Goal: Information Seeking & Learning: Learn about a topic

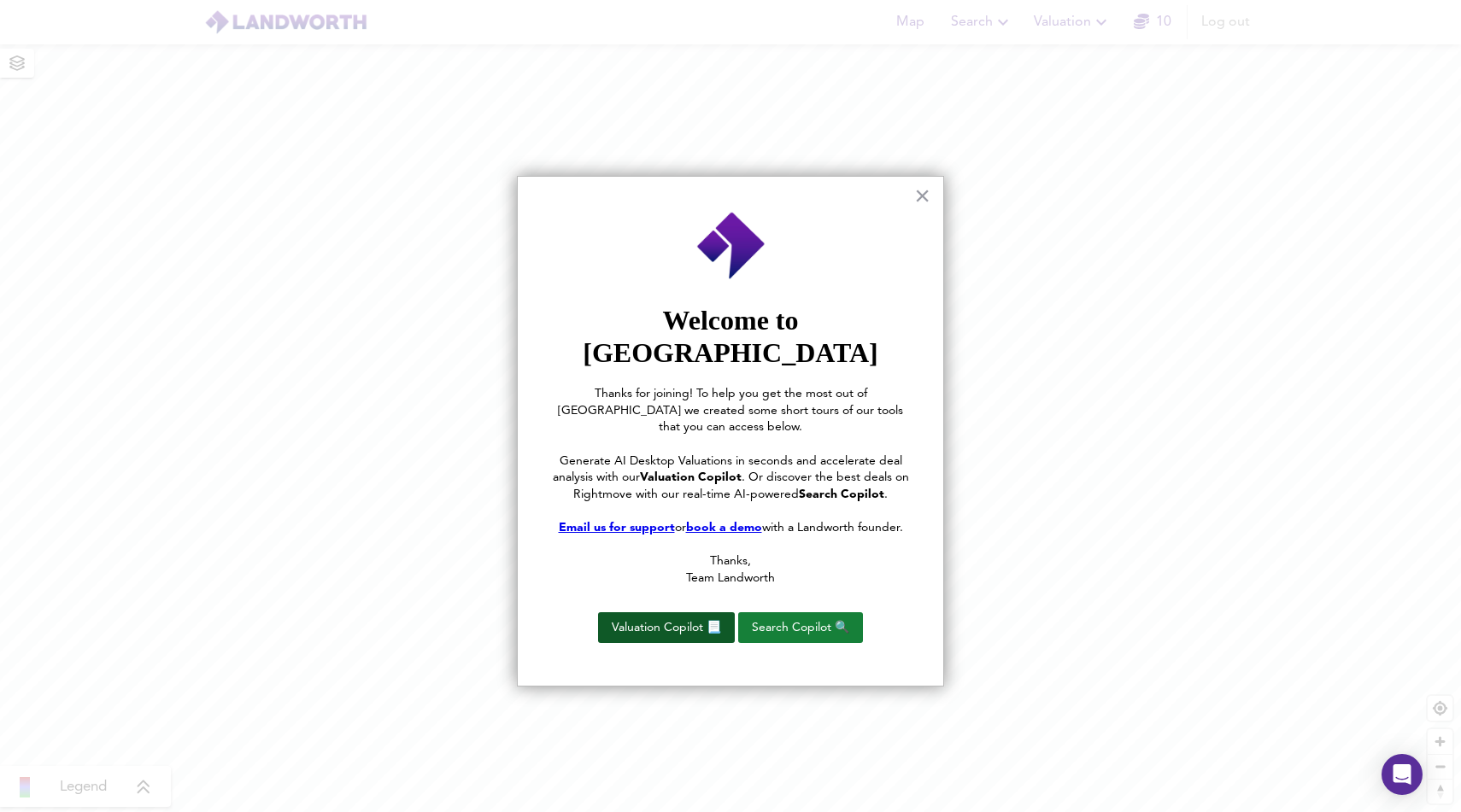
click at [676, 613] on button "Valuation Copilot 📃" at bounding box center [667, 628] width 137 height 31
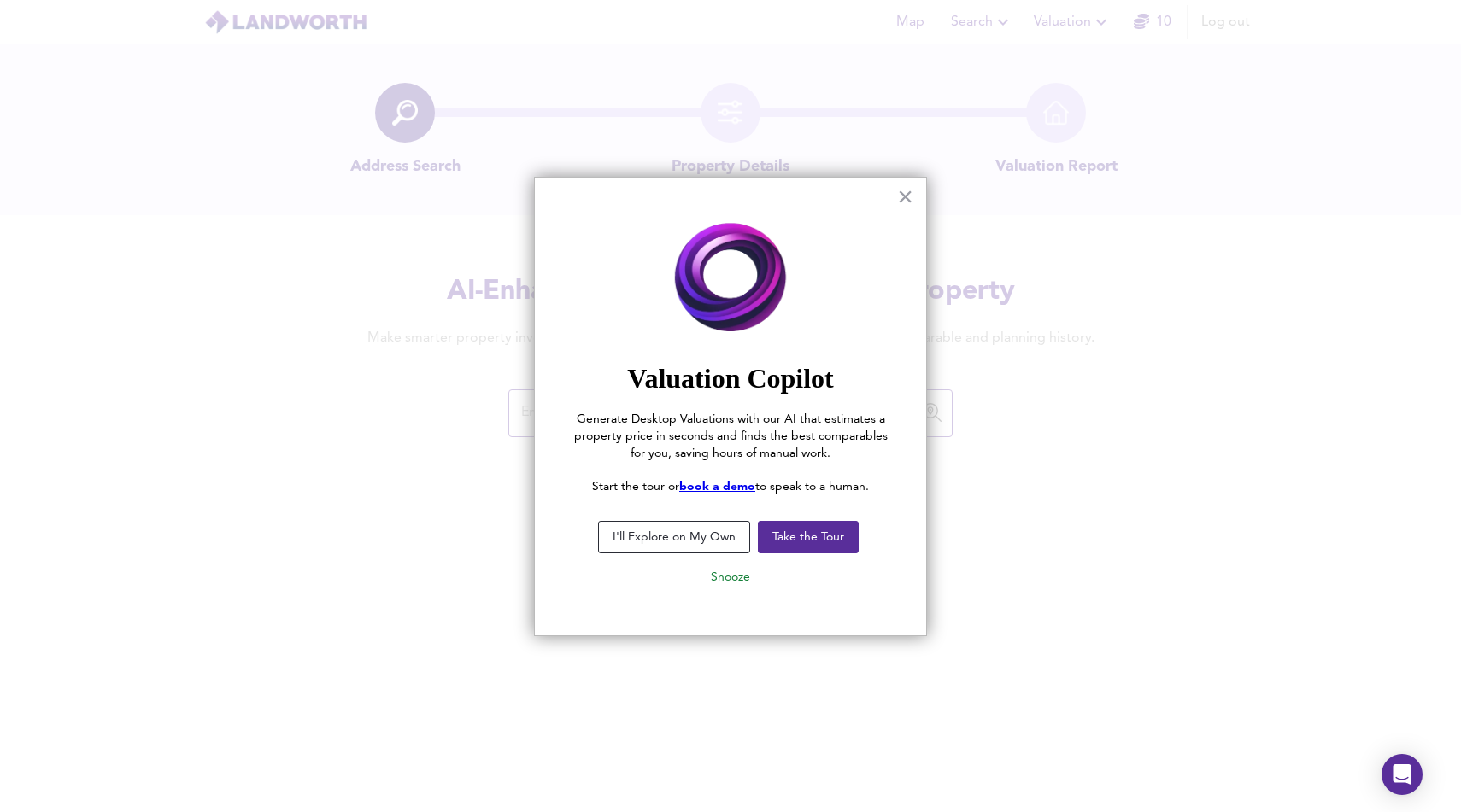
click at [676, 531] on button "I'll Explore on My Own" at bounding box center [674, 537] width 152 height 32
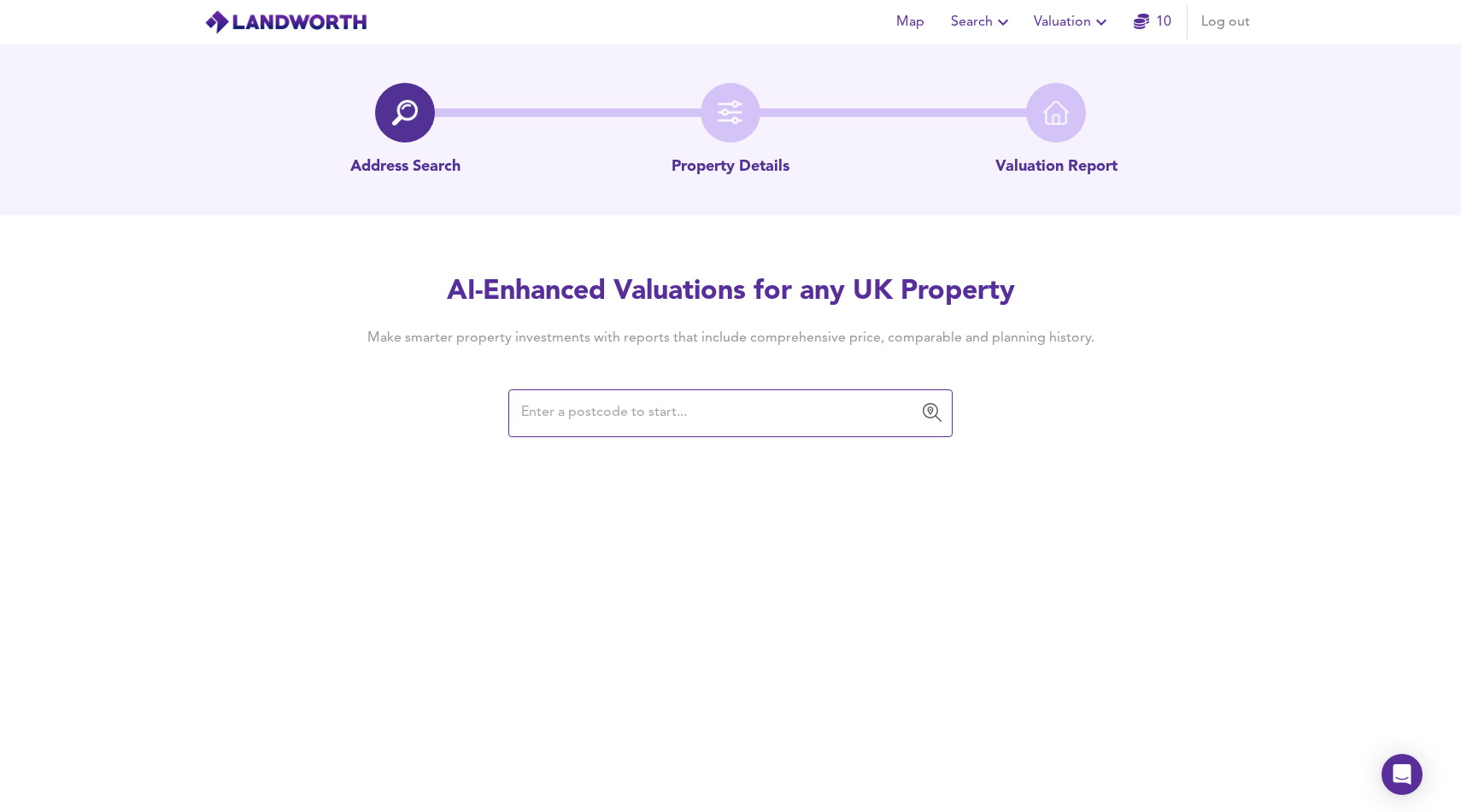
click at [649, 421] on input "text" at bounding box center [718, 413] width 404 height 32
click at [564, 406] on input "text" at bounding box center [718, 413] width 404 height 32
paste input "NG2 5GT"
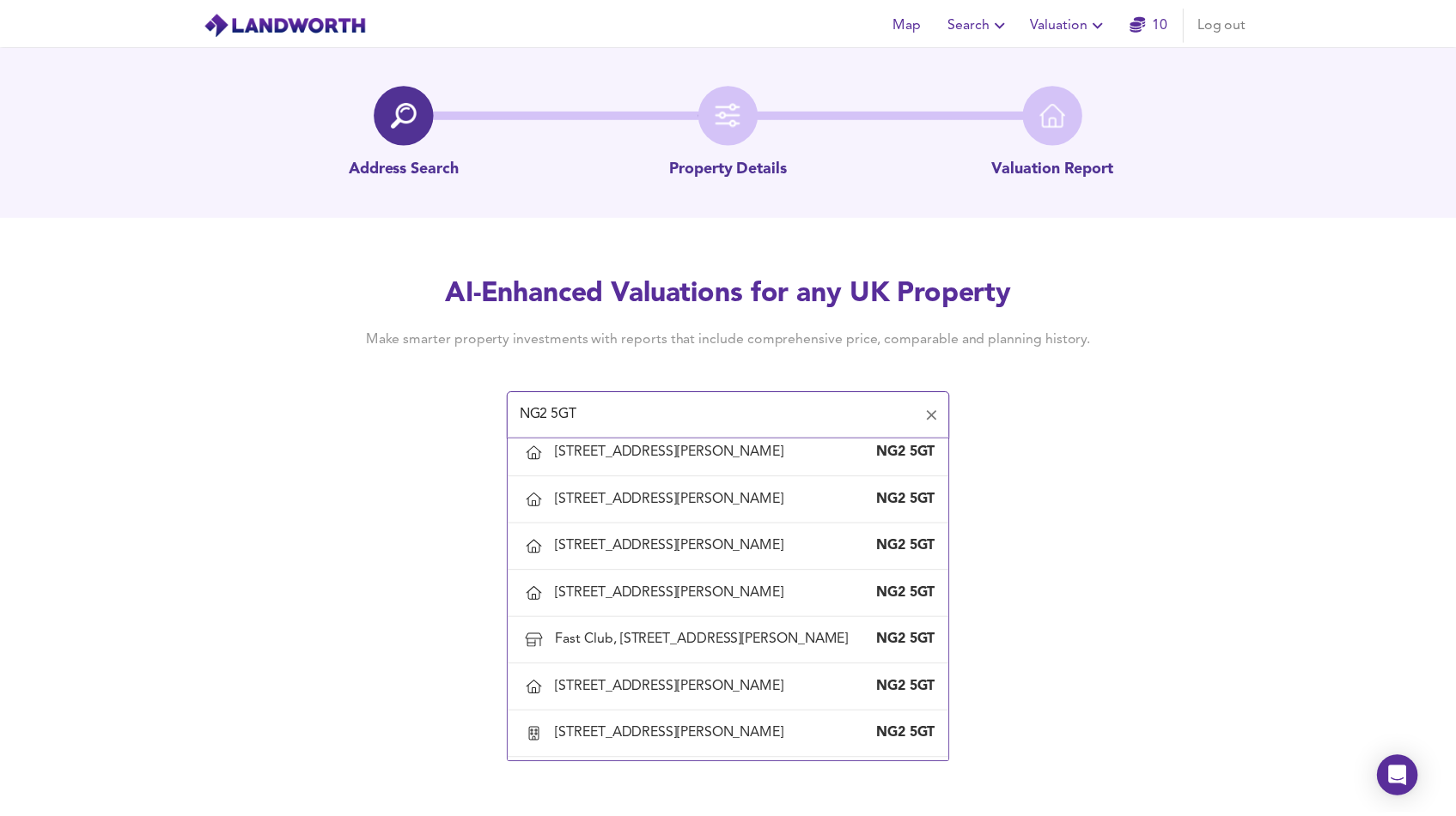
scroll to position [1244, 0]
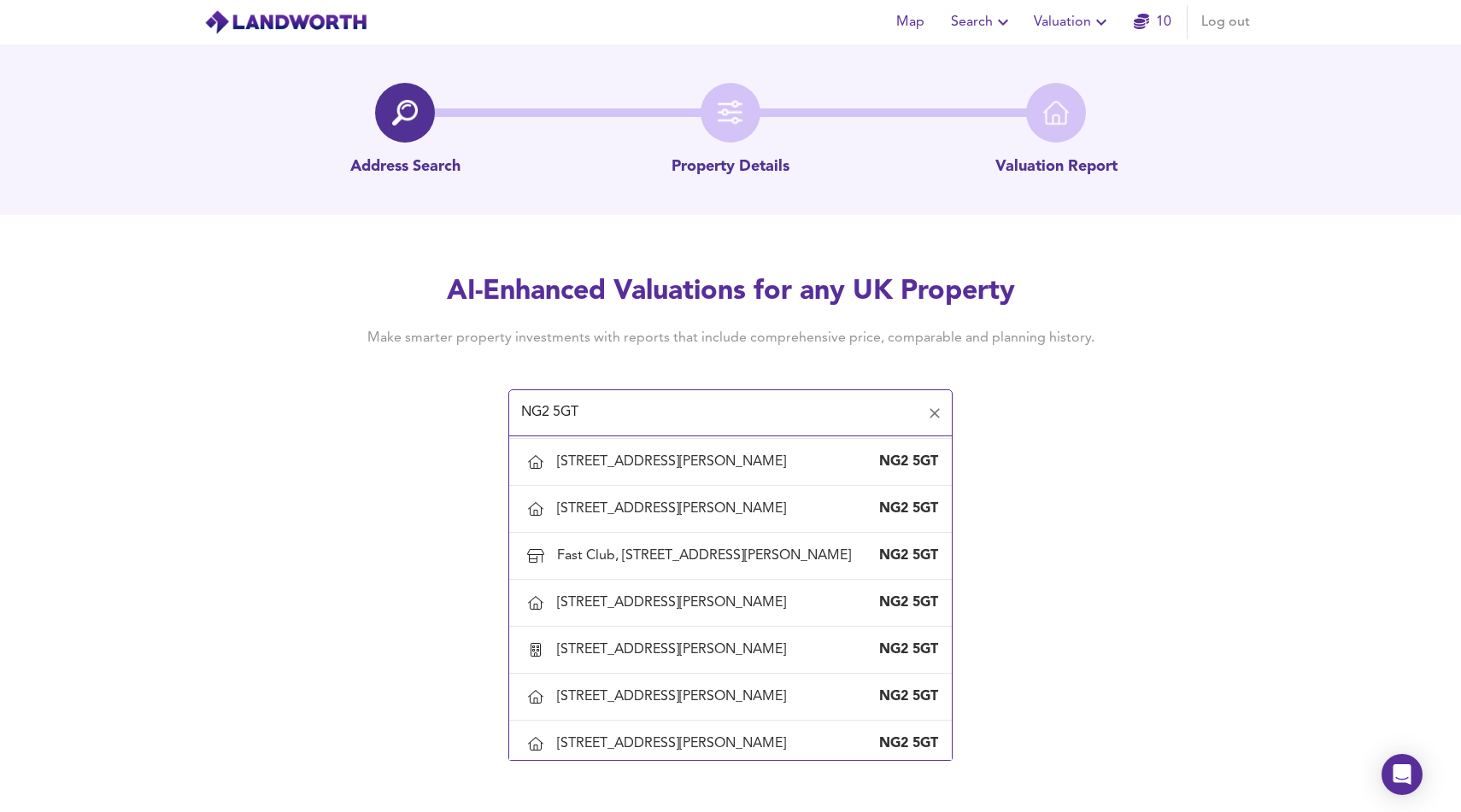
click at [620, 237] on div "17 Mabel Grove, West Bridgford, Nottinghamshire" at bounding box center [675, 227] width 236 height 19
type input "17 Mabel Grove, West Bridgford, Nottinghamshire"
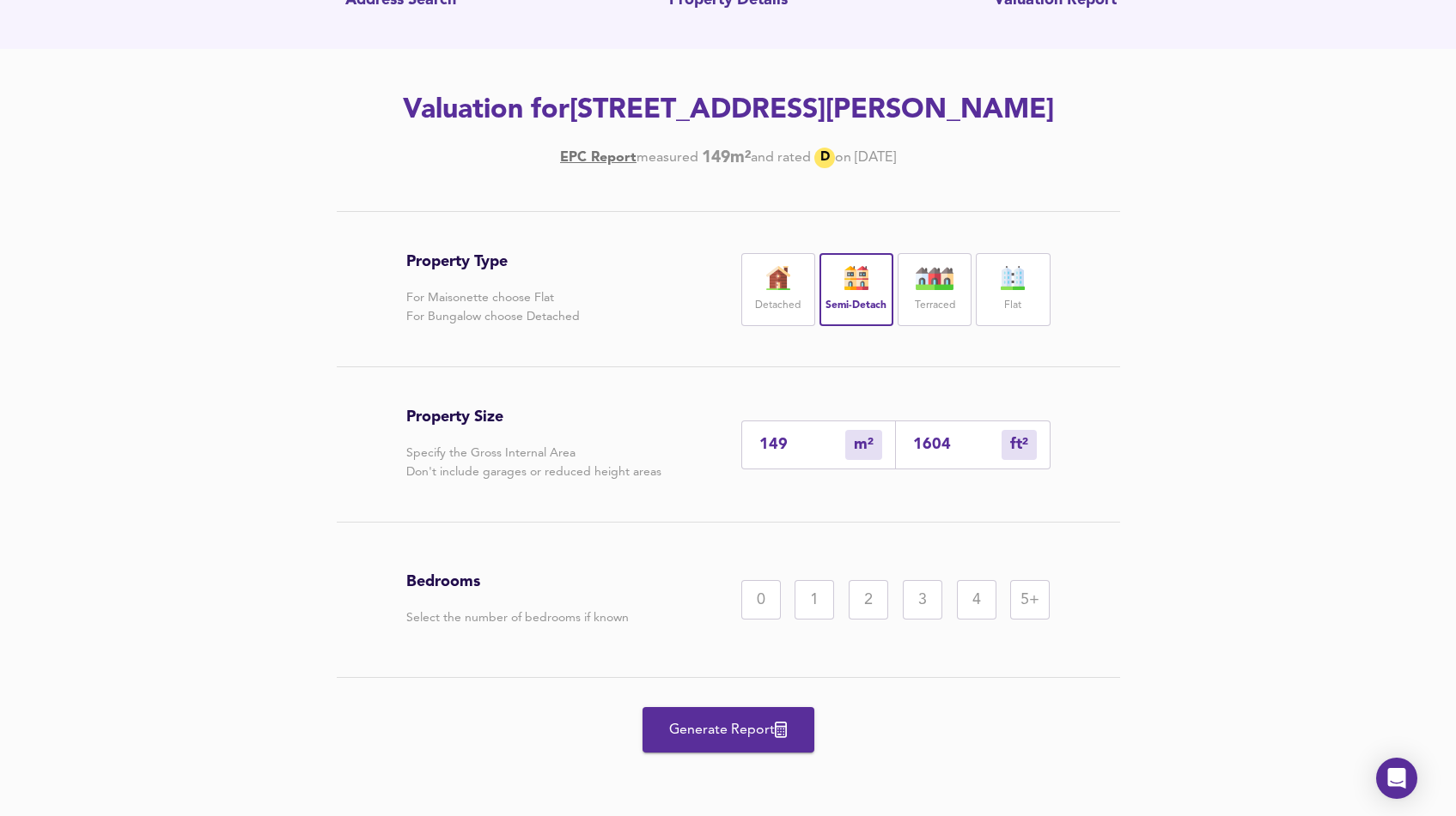
scroll to position [194, 0]
click at [1033, 617] on div "5+" at bounding box center [1030, 600] width 39 height 39
click at [962, 452] on input "1604" at bounding box center [957, 445] width 88 height 18
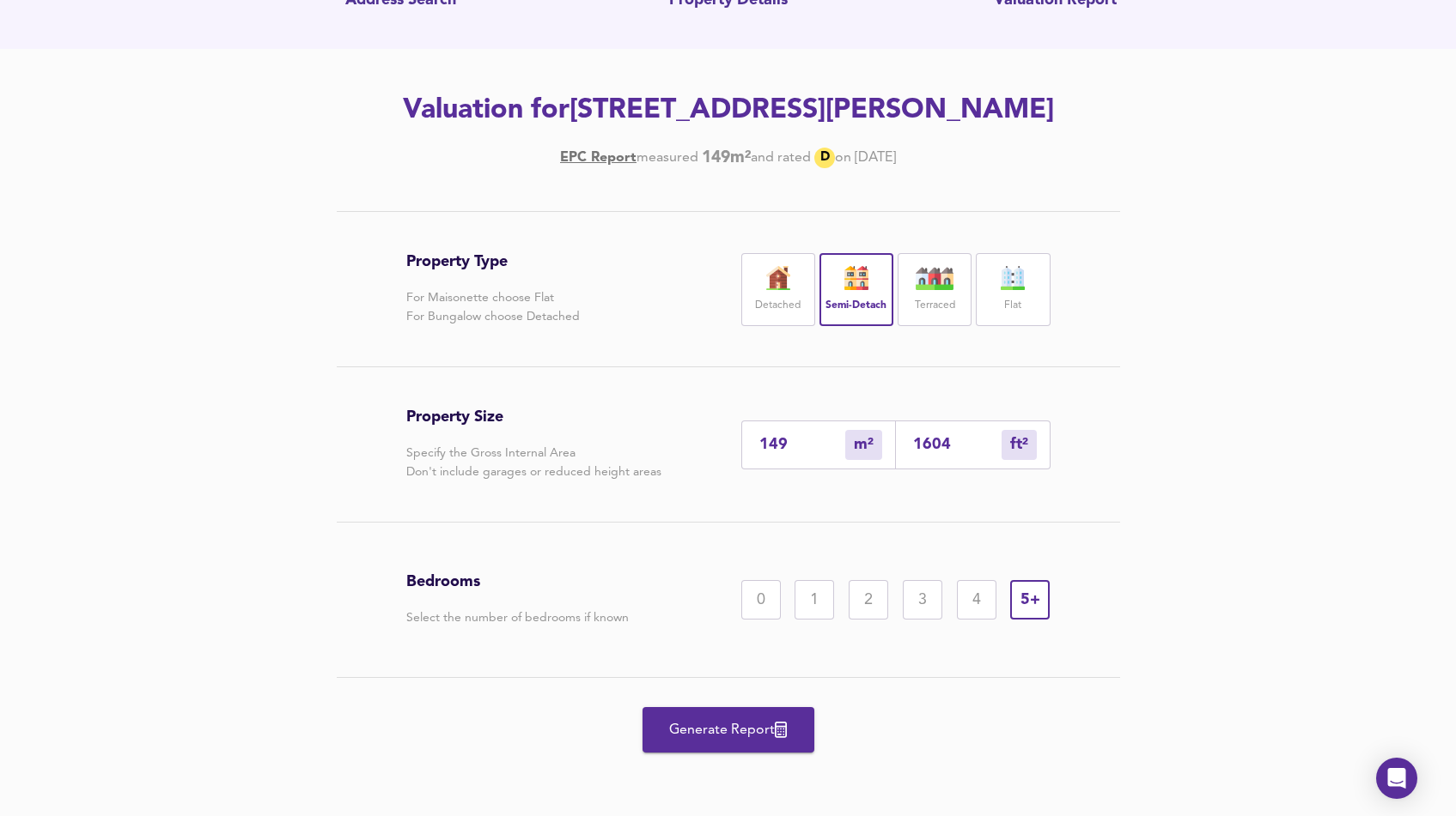
type input "15"
type input "160"
type input "1"
type input "16"
type input "0"
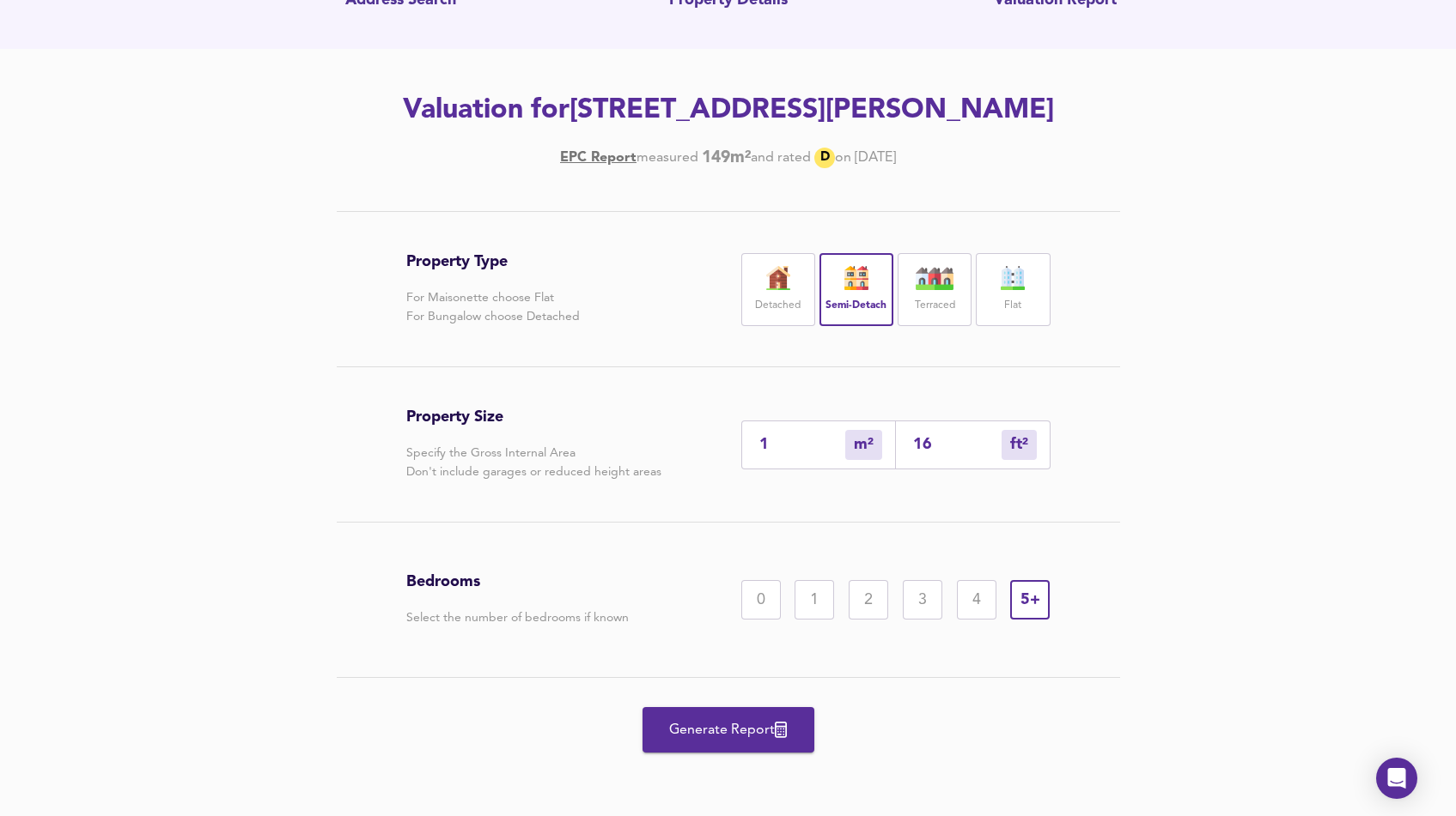
type input "1"
type input "0"
type input "1"
type input "11"
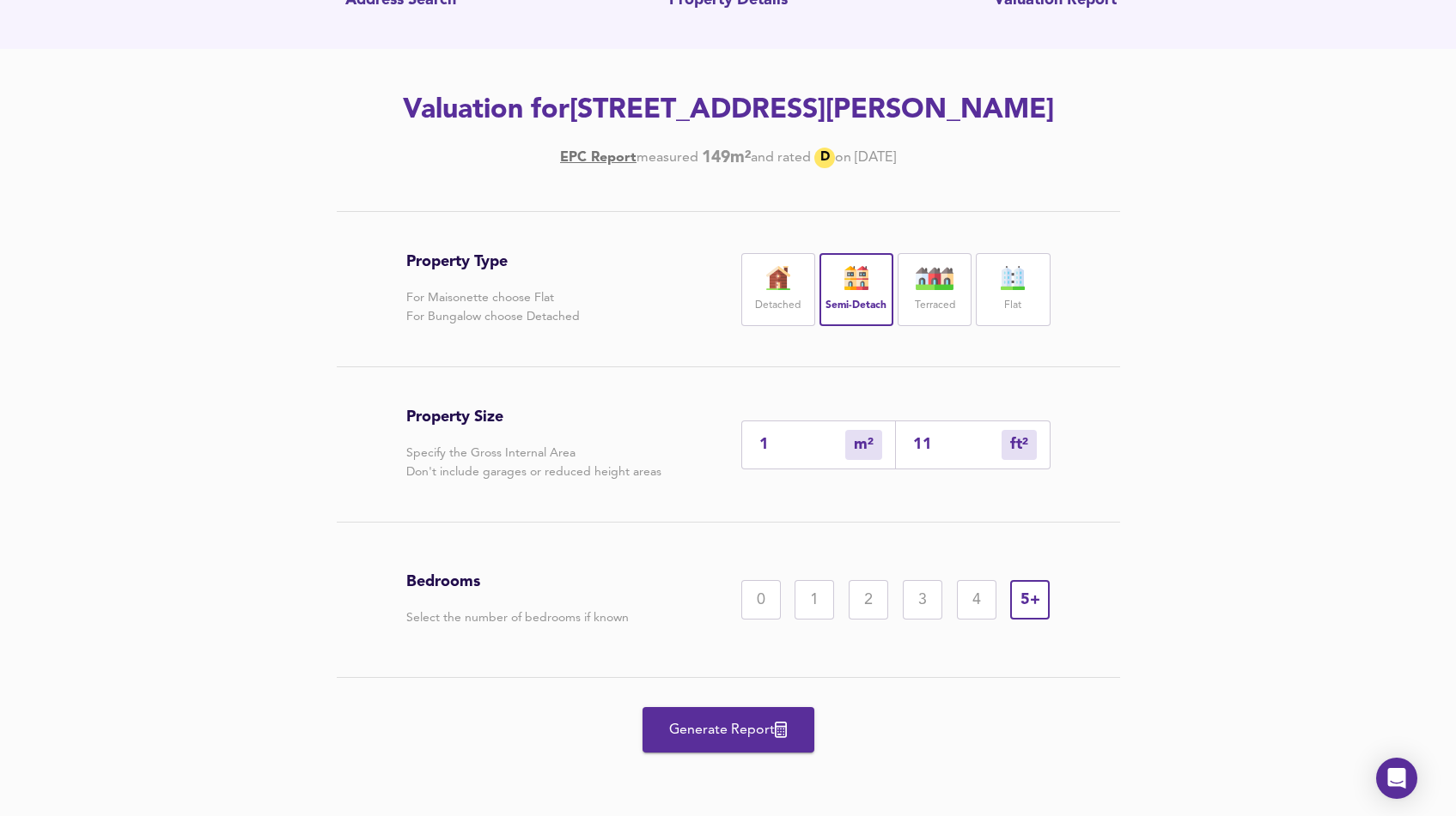
type input "11"
type input "116"
type input "108"
type input "1161"
click at [748, 742] on span "Generate Report" at bounding box center [729, 730] width 138 height 24
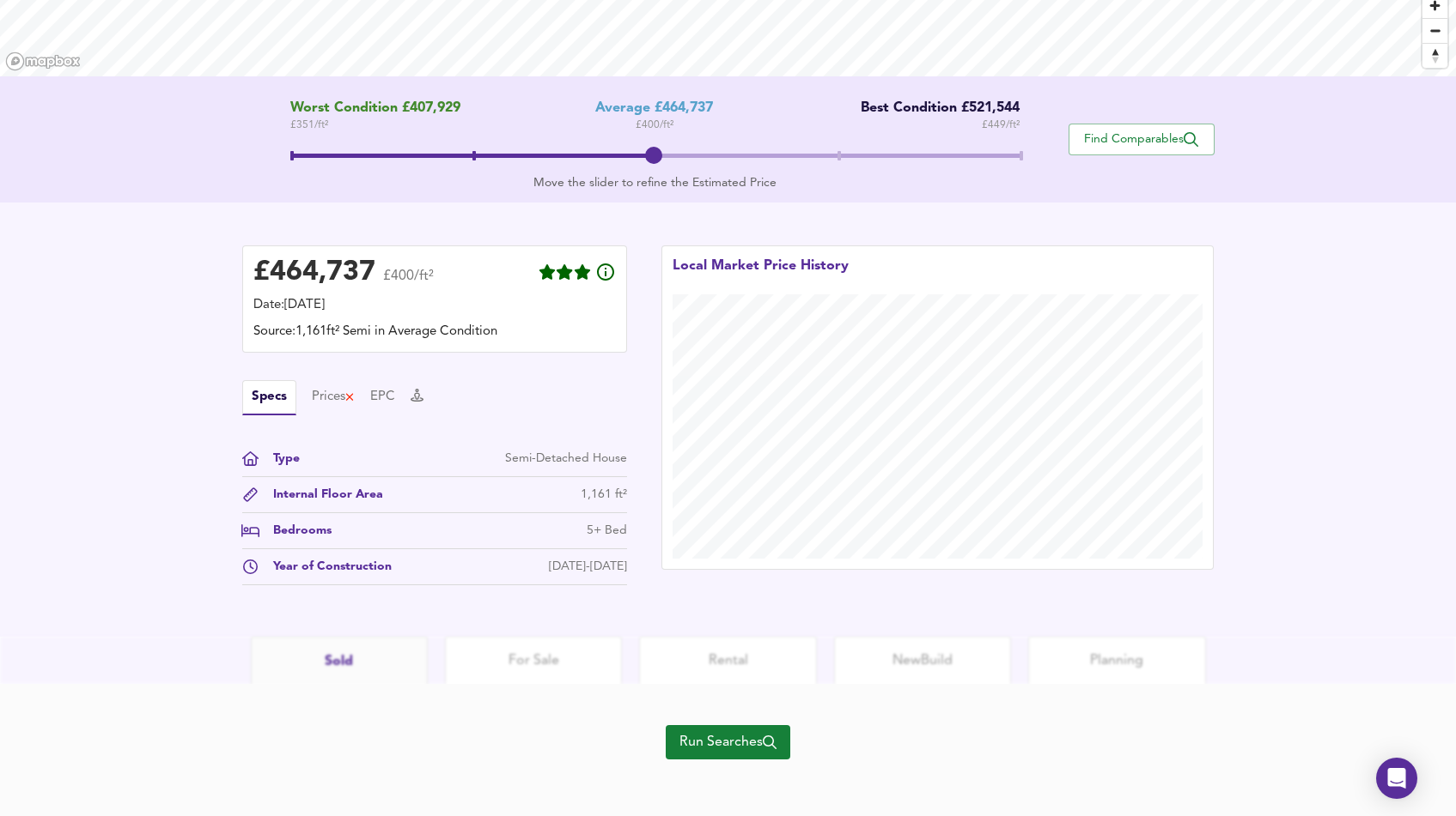
scroll to position [284, 0]
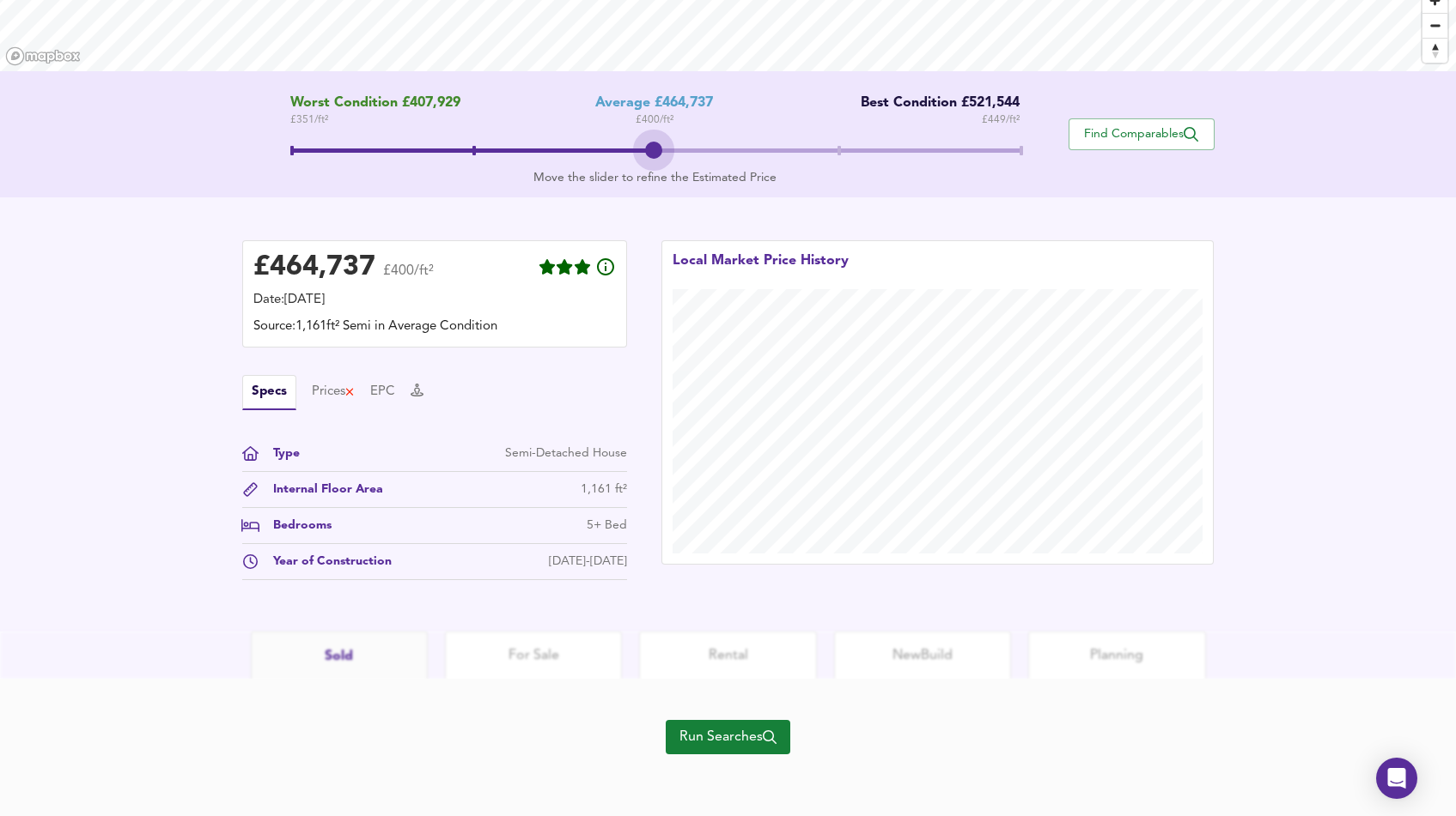
drag, startPoint x: 654, startPoint y: 150, endPoint x: 595, endPoint y: 149, distance: 59.0
click at [595, 149] on span at bounding box center [654, 153] width 729 height 31
click at [477, 149] on span at bounding box center [654, 153] width 729 height 31
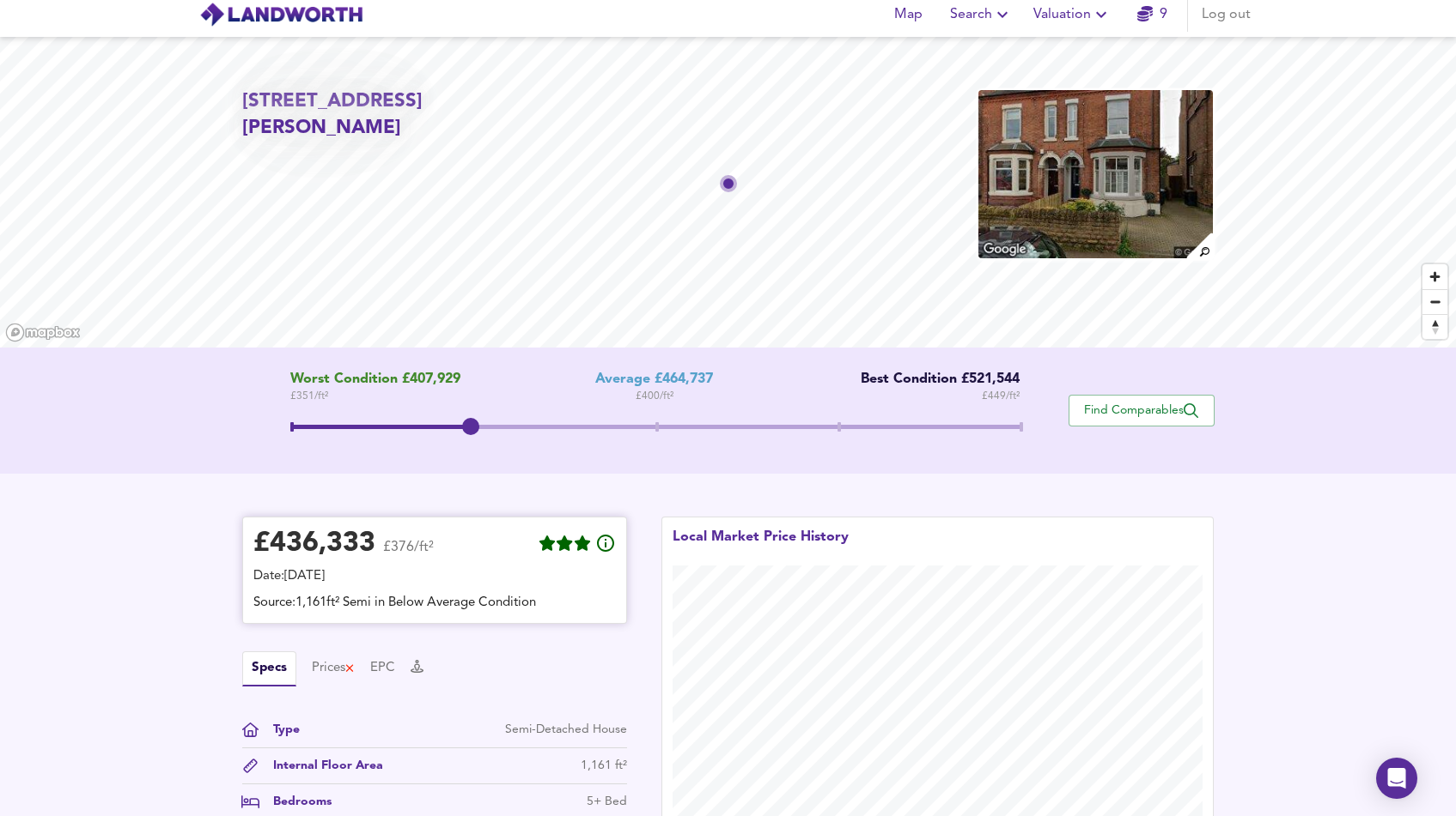
scroll to position [0, 0]
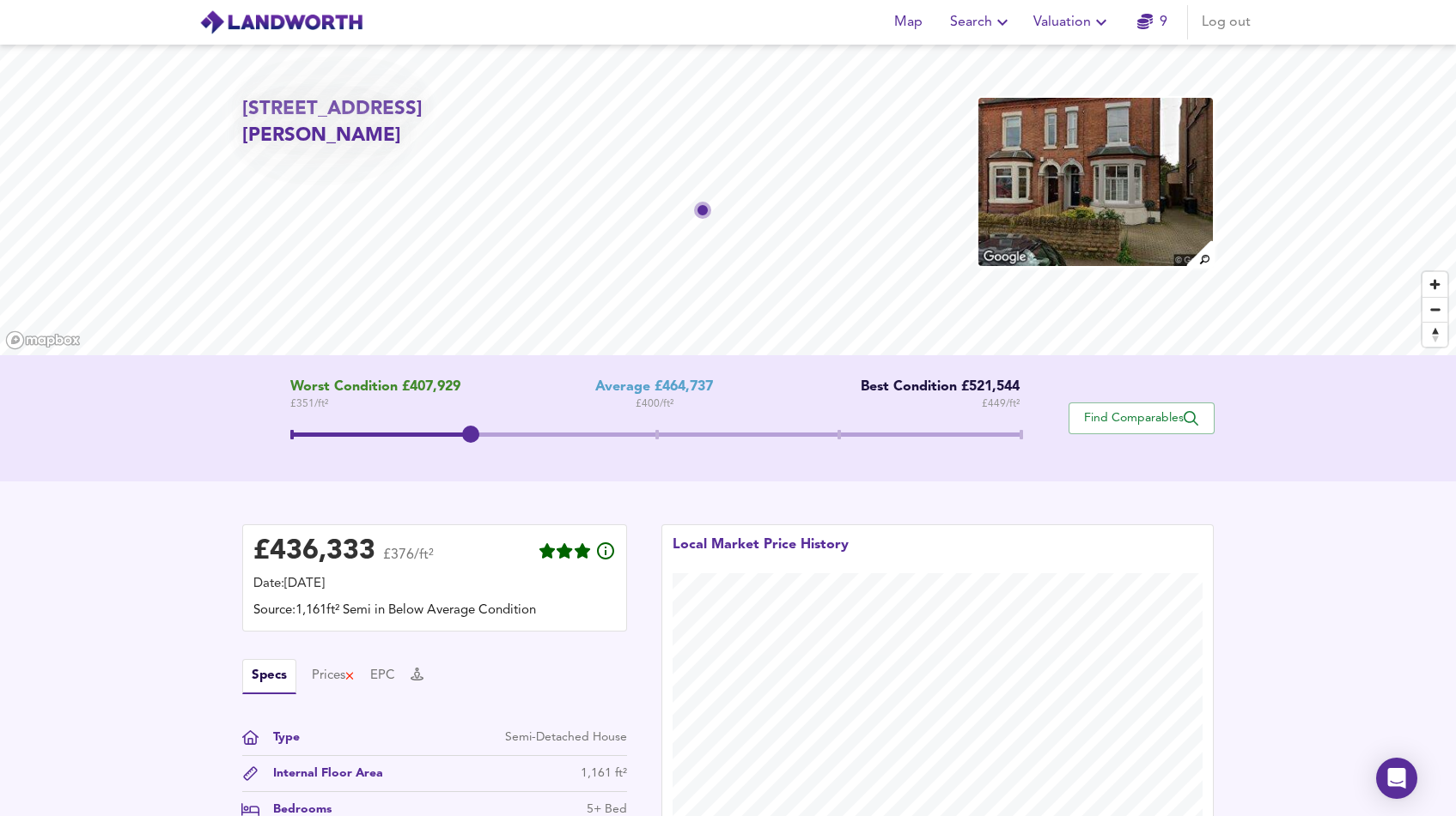
scroll to position [194, 0]
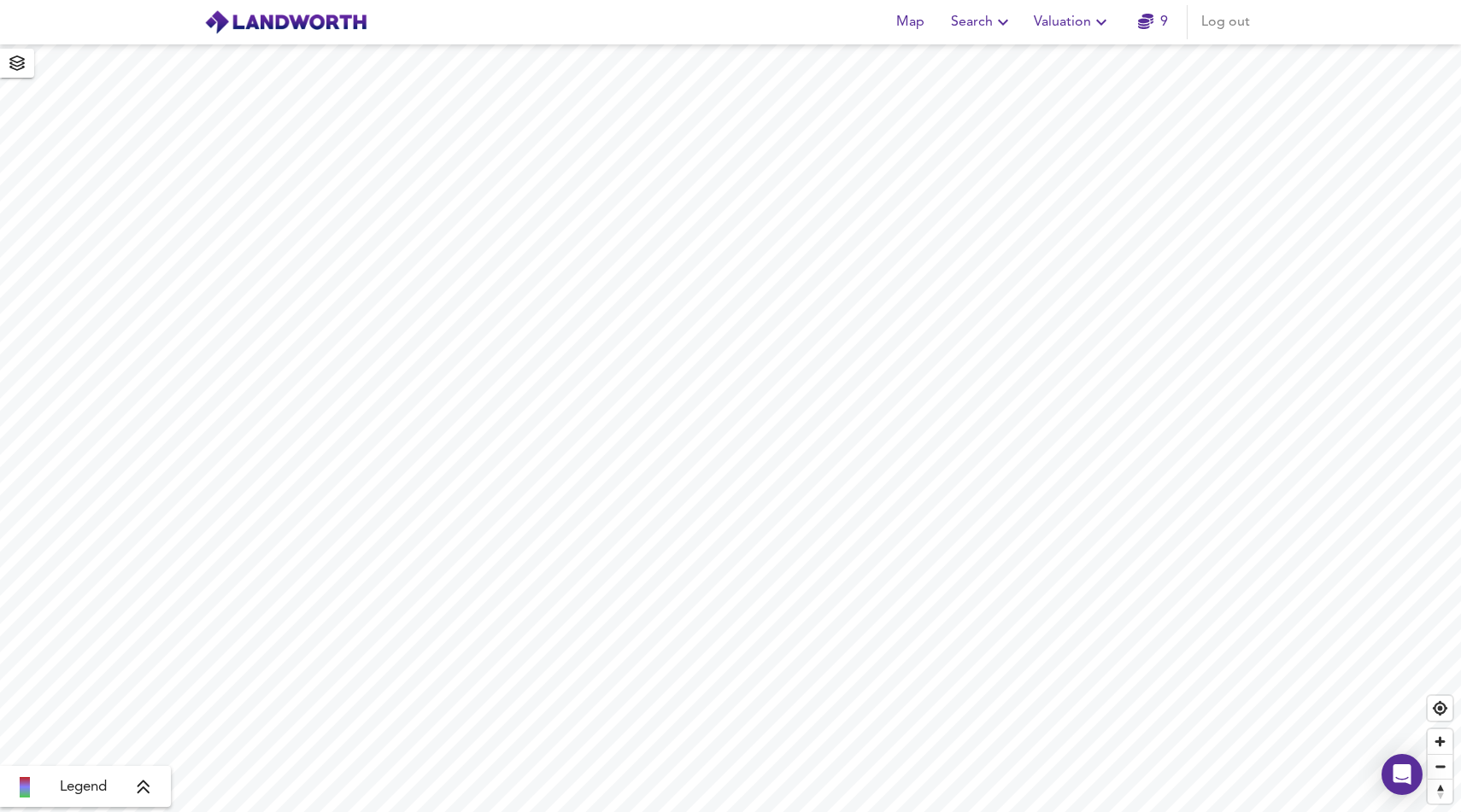
click at [1095, 19] on icon "button" at bounding box center [1101, 22] width 20 height 20
click at [989, 17] on span "Search" at bounding box center [981, 22] width 62 height 24
click at [977, 92] on li "Search History" at bounding box center [982, 92] width 169 height 31
click at [726, 447] on link "New Search" at bounding box center [717, 447] width 75 height 14
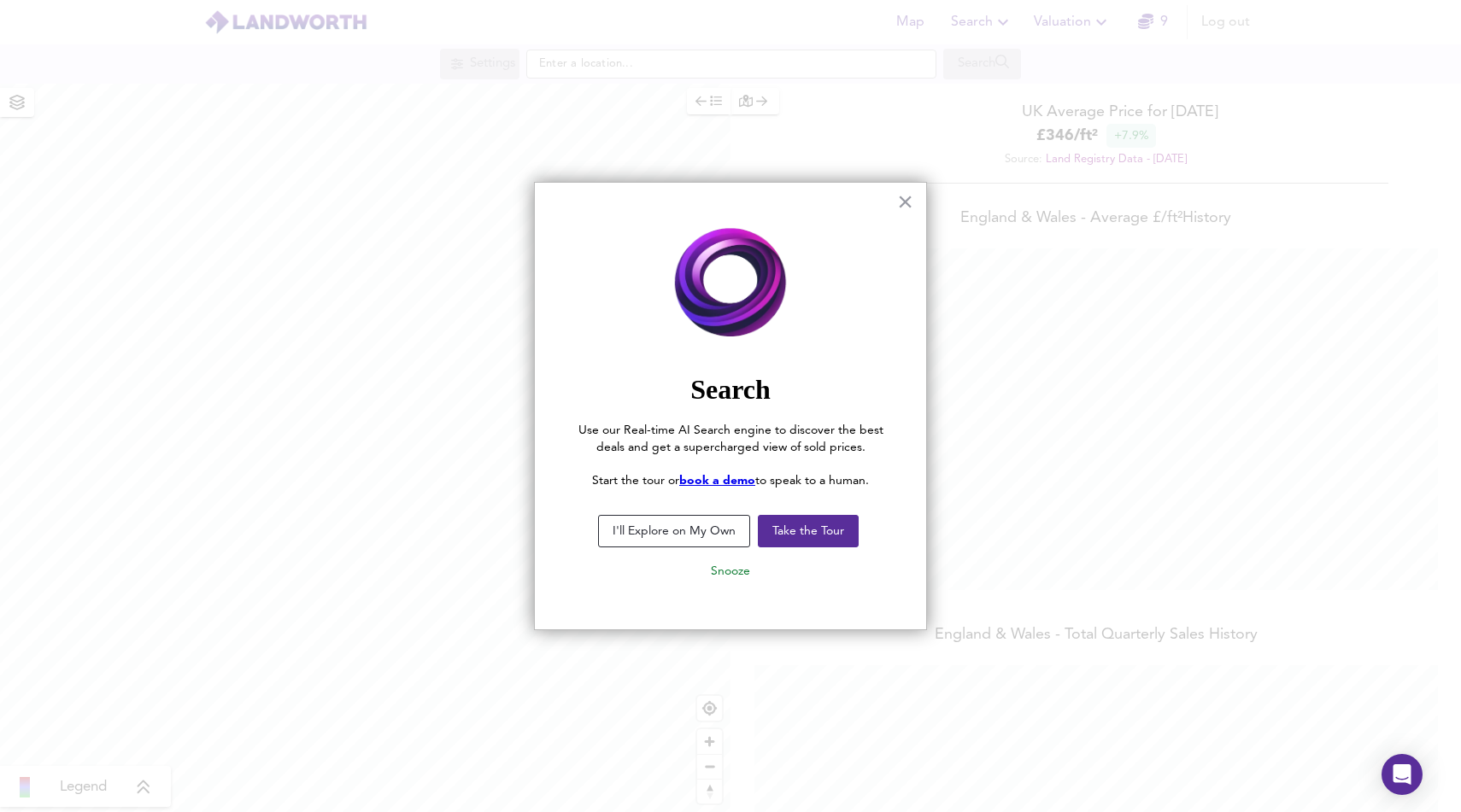
scroll to position [812, 1461]
click at [909, 199] on button "×" at bounding box center [905, 202] width 17 height 28
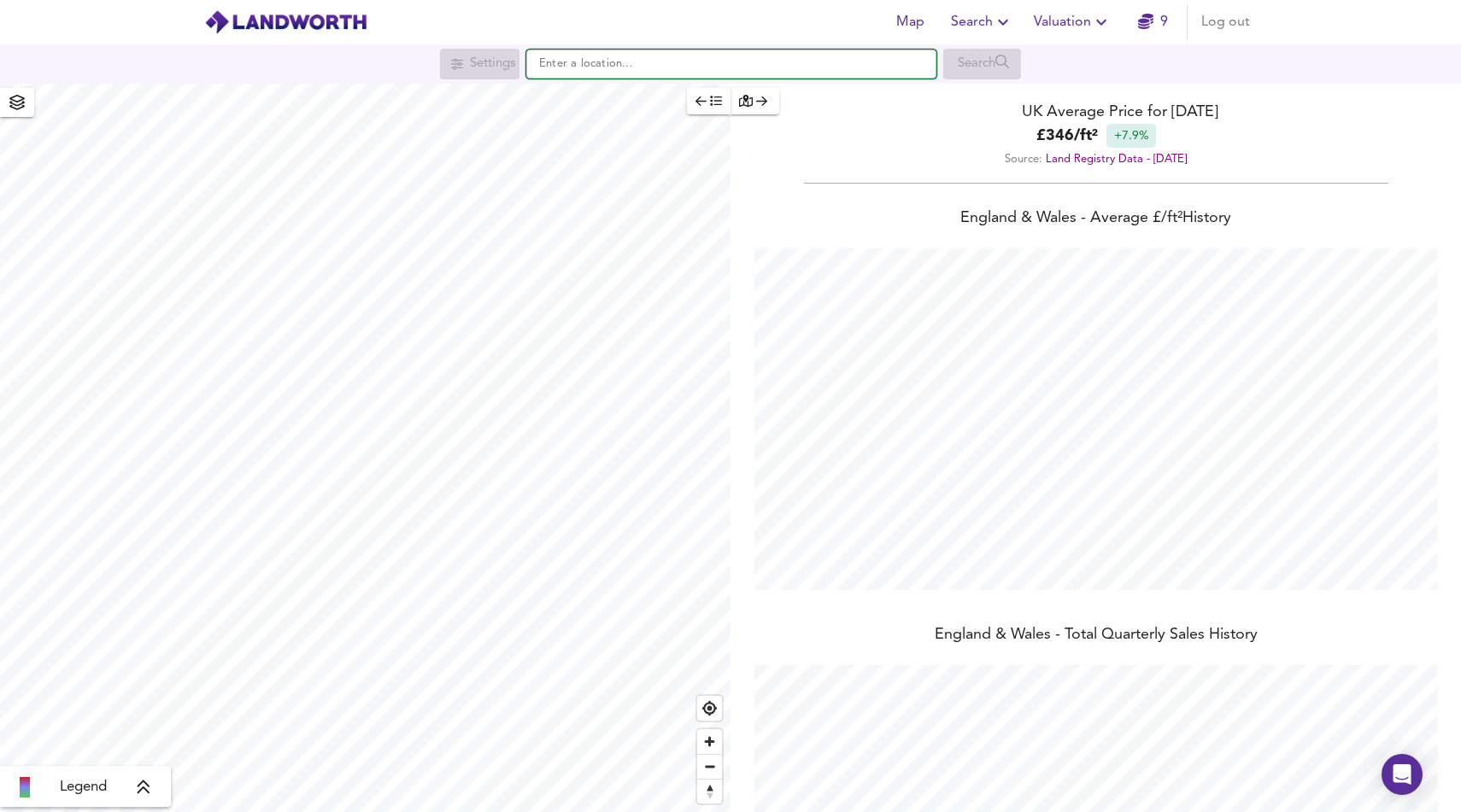
click at [718, 72] on input "text" at bounding box center [730, 64] width 410 height 29
paste input "NG2 5GT"
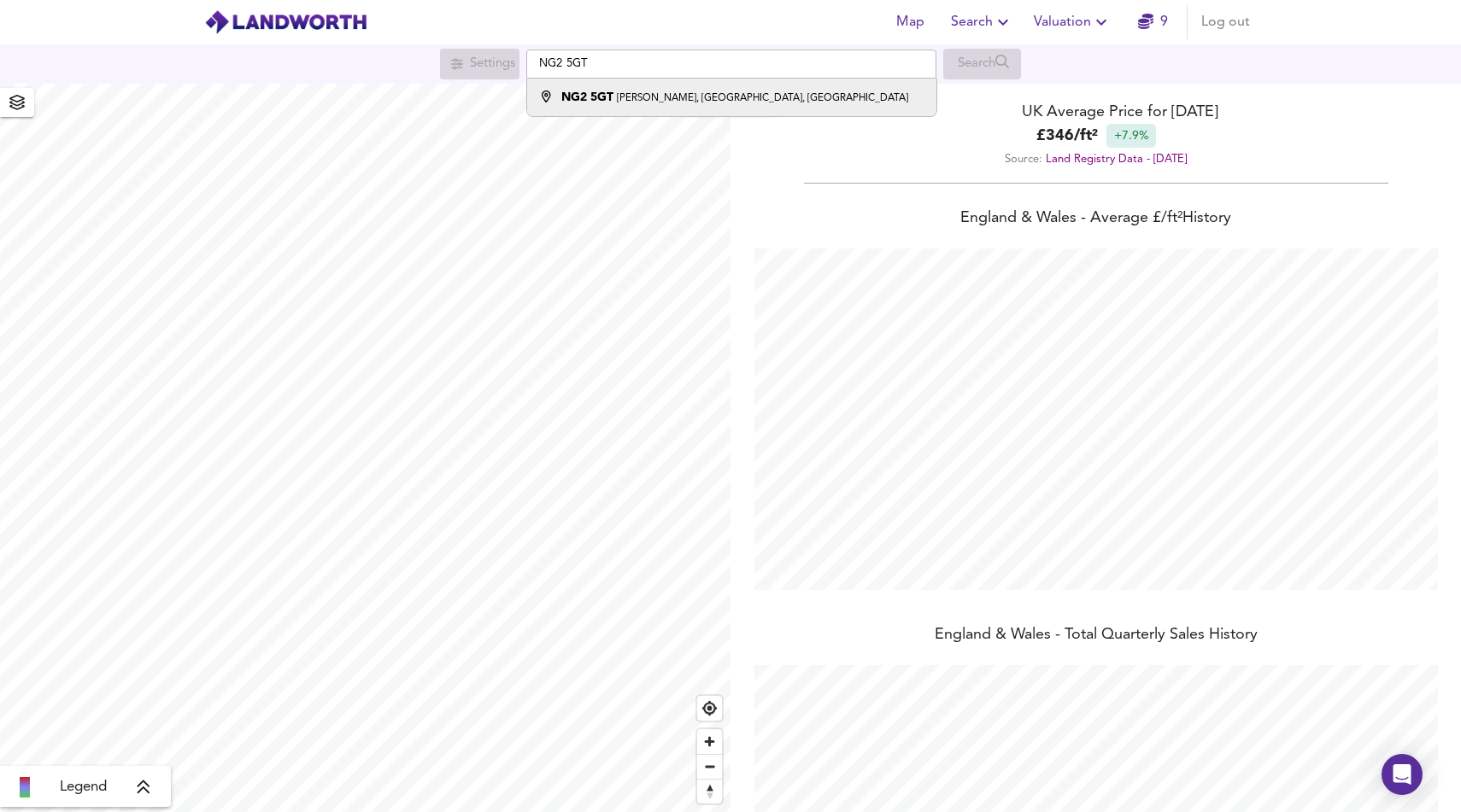
click at [706, 97] on small "[PERSON_NAME], [GEOGRAPHIC_DATA], [GEOGRAPHIC_DATA]" at bounding box center [762, 98] width 292 height 10
type input "[PERSON_NAME][STREET_ADDRESS]"
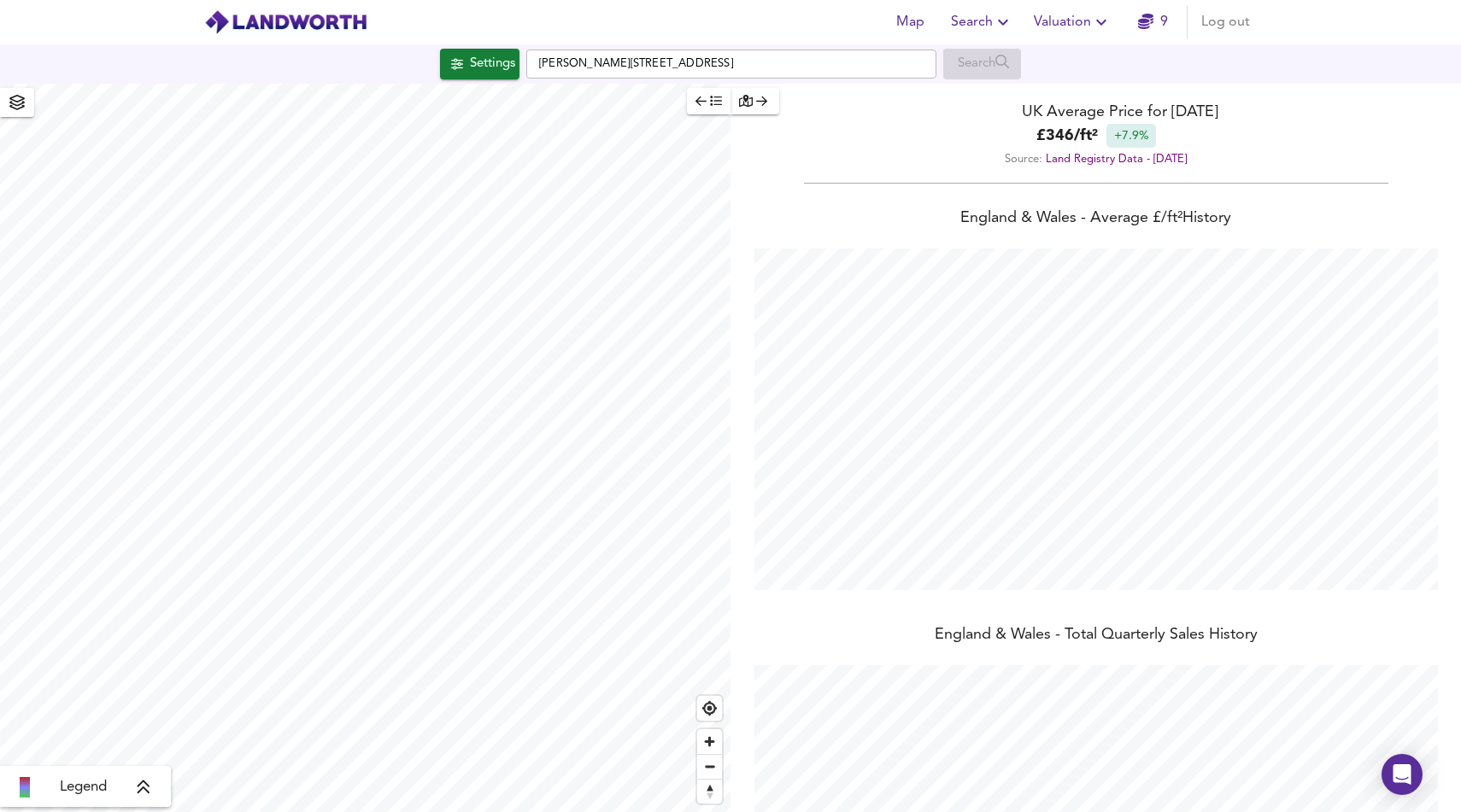
checkbox input "false"
checkbox input "true"
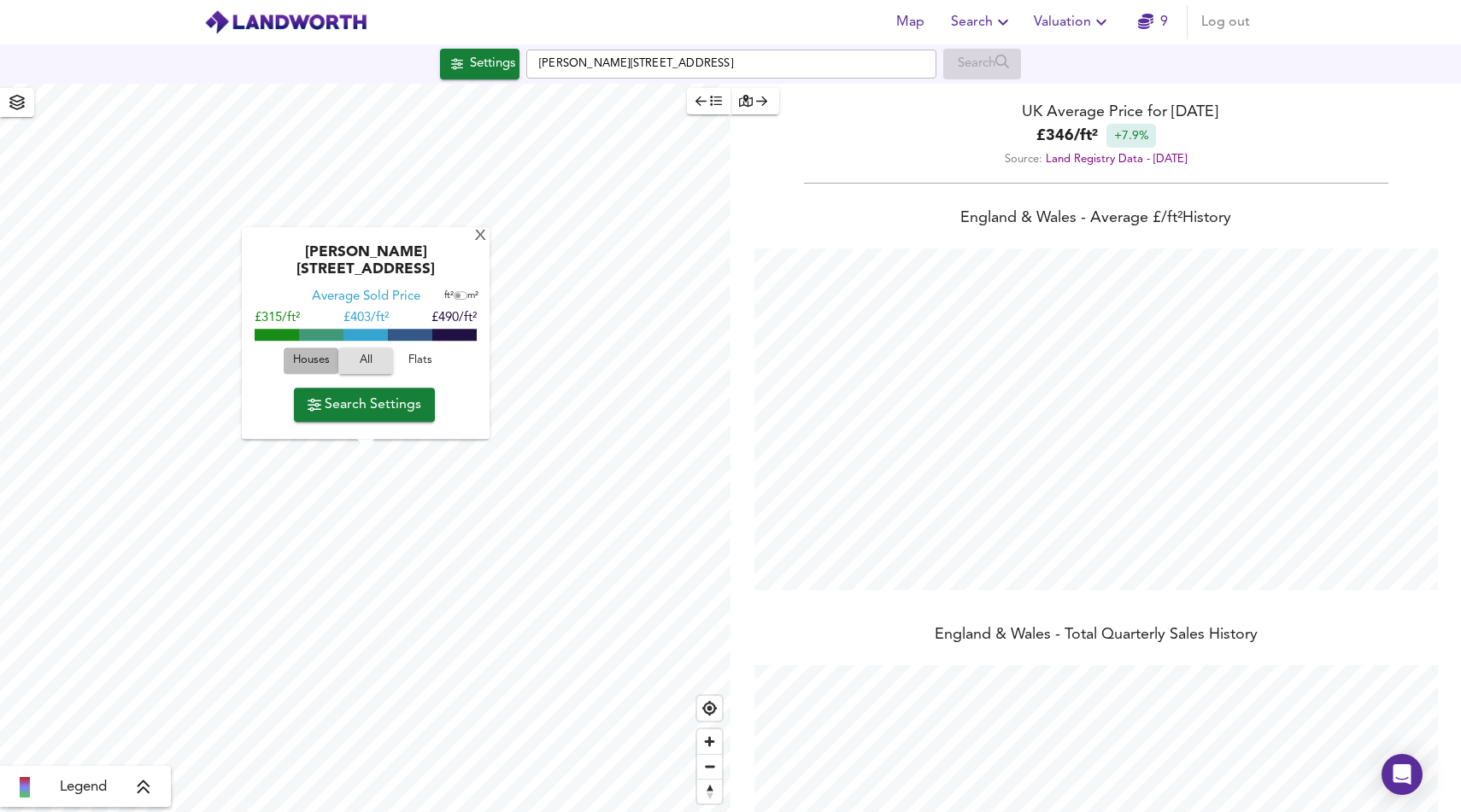
click at [313, 357] on span "Houses" at bounding box center [311, 361] width 46 height 19
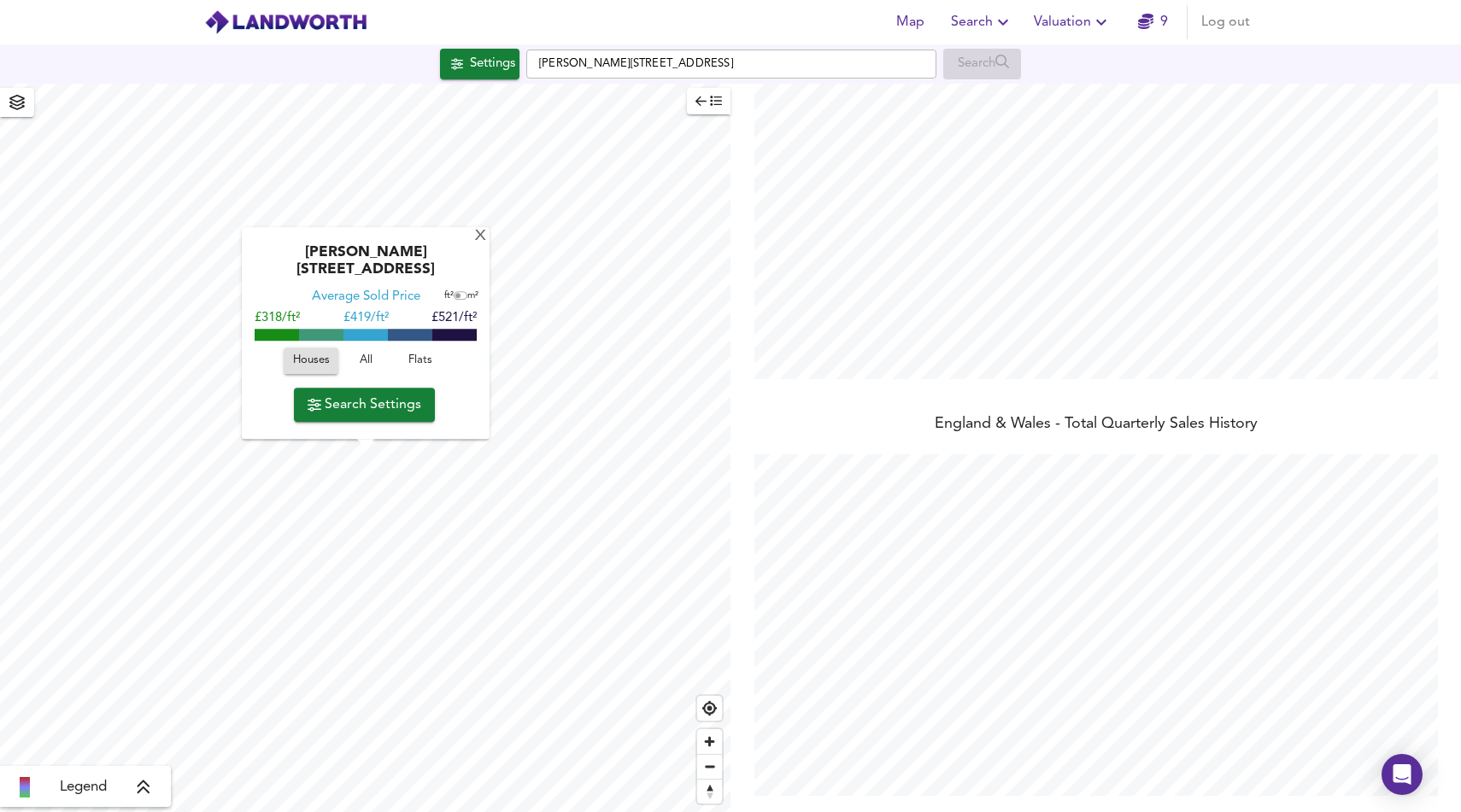
scroll to position [0, 0]
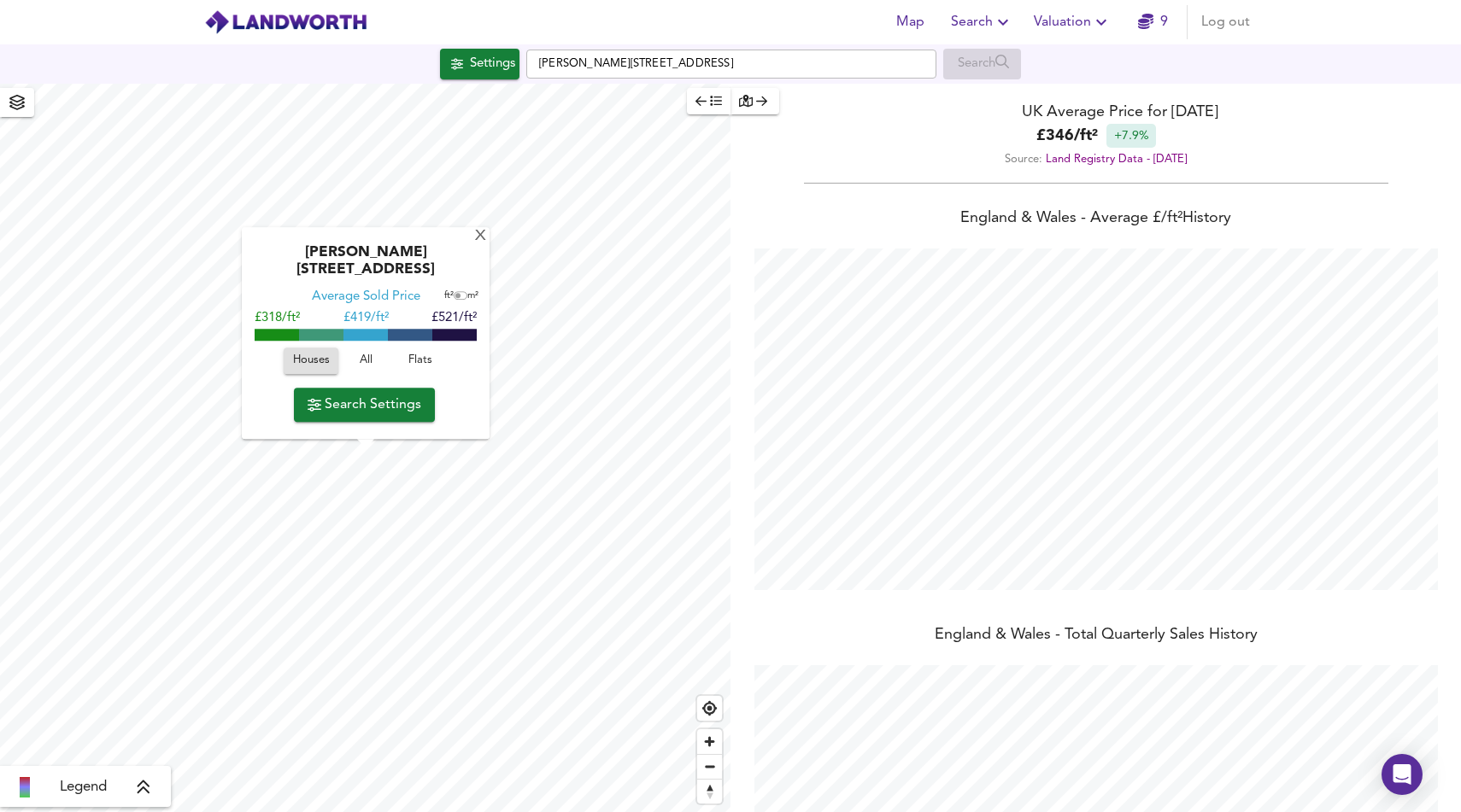
click at [140, 791] on icon at bounding box center [144, 787] width 12 height 14
click at [159, 664] on icon at bounding box center [156, 666] width 16 height 17
click at [320, 417] on button "Search Settings" at bounding box center [364, 405] width 141 height 34
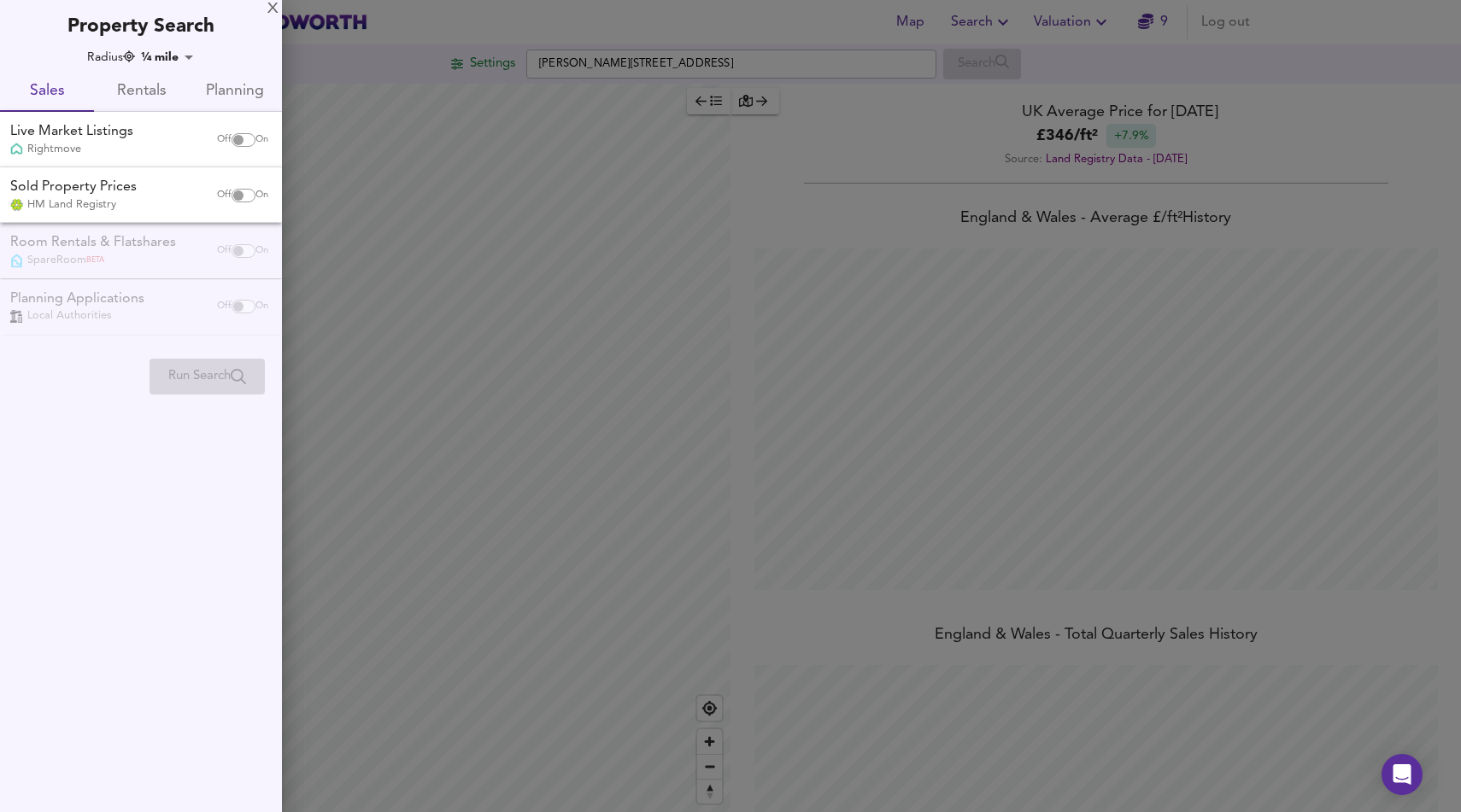
click at [243, 143] on input "checkbox" at bounding box center [238, 140] width 41 height 14
checkbox input "true"
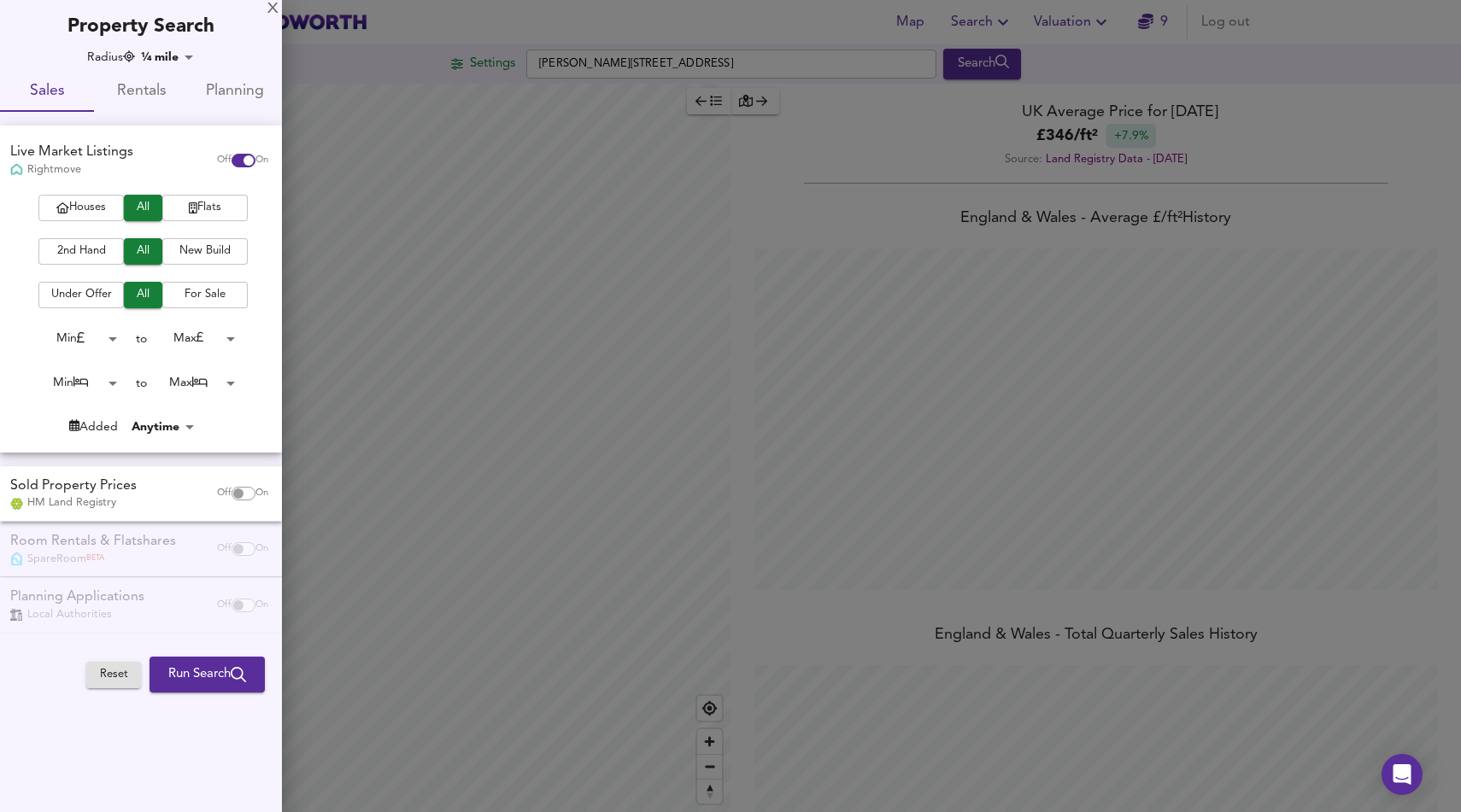
click at [94, 202] on span "Houses" at bounding box center [81, 207] width 69 height 19
click at [85, 247] on span "2nd Hand" at bounding box center [81, 251] width 69 height 19
click at [244, 491] on input "checkbox" at bounding box center [238, 493] width 41 height 14
checkbox input "true"
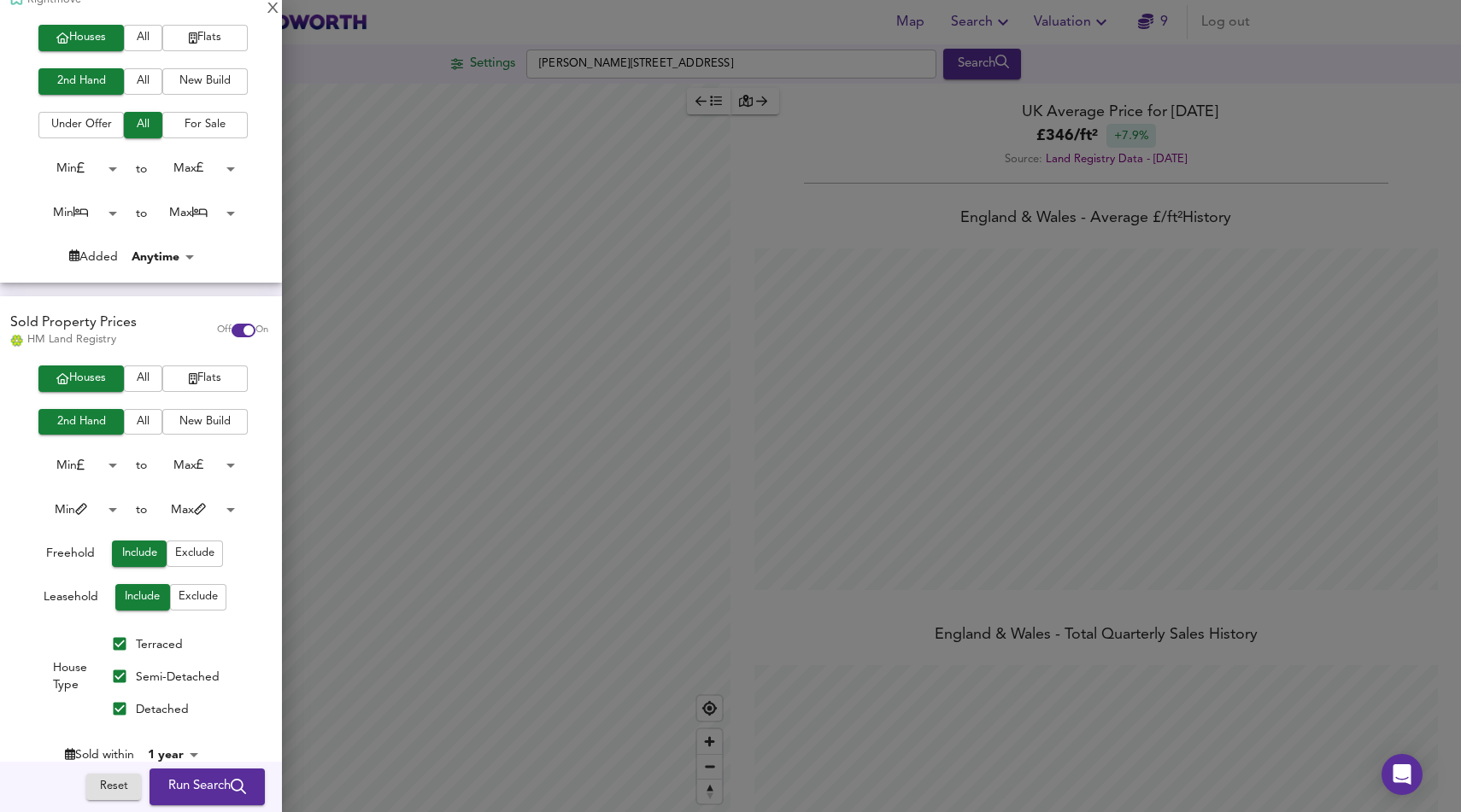
scroll to position [171, 0]
click at [206, 598] on span "Exclude" at bounding box center [198, 596] width 39 height 19
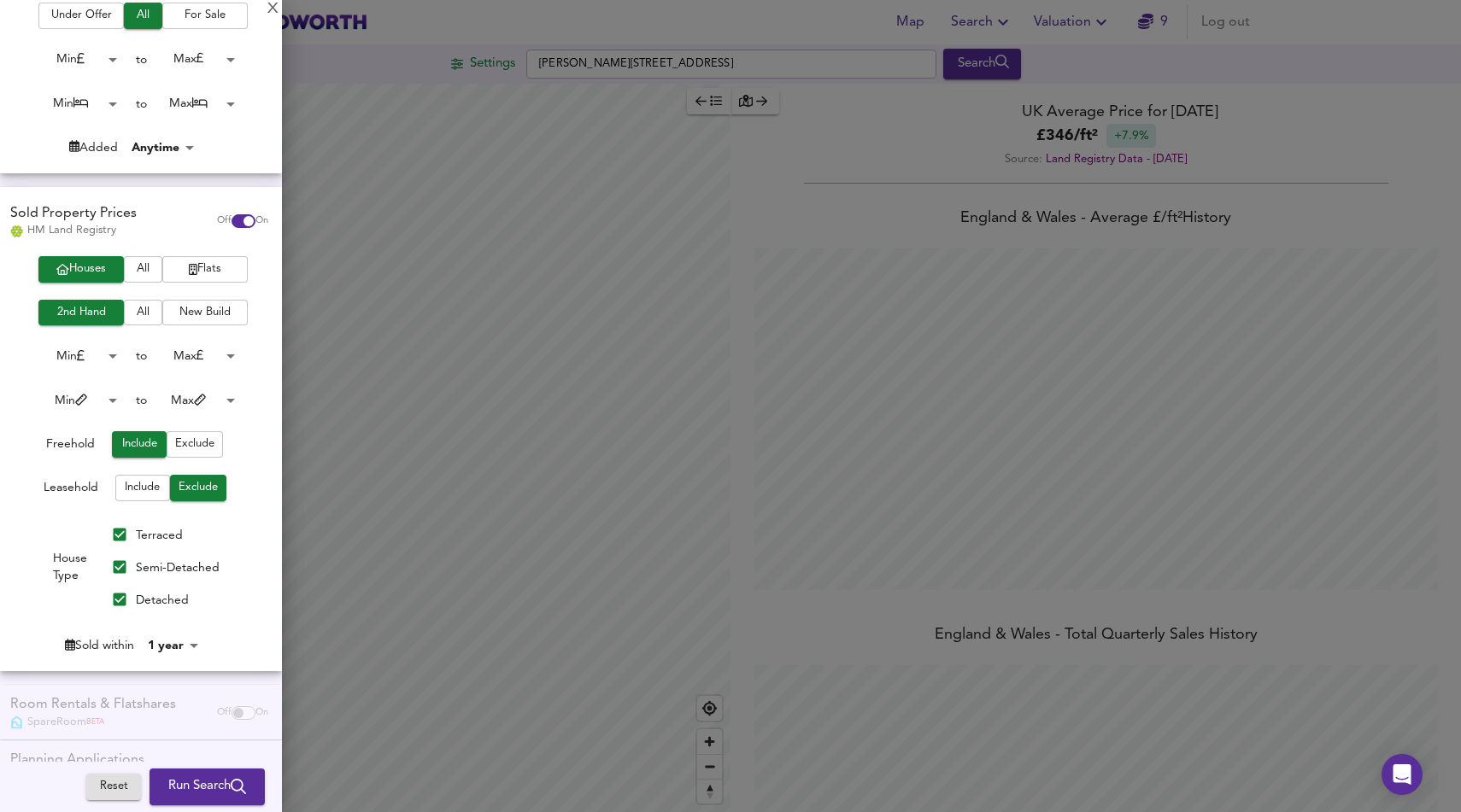
scroll to position [288, 0]
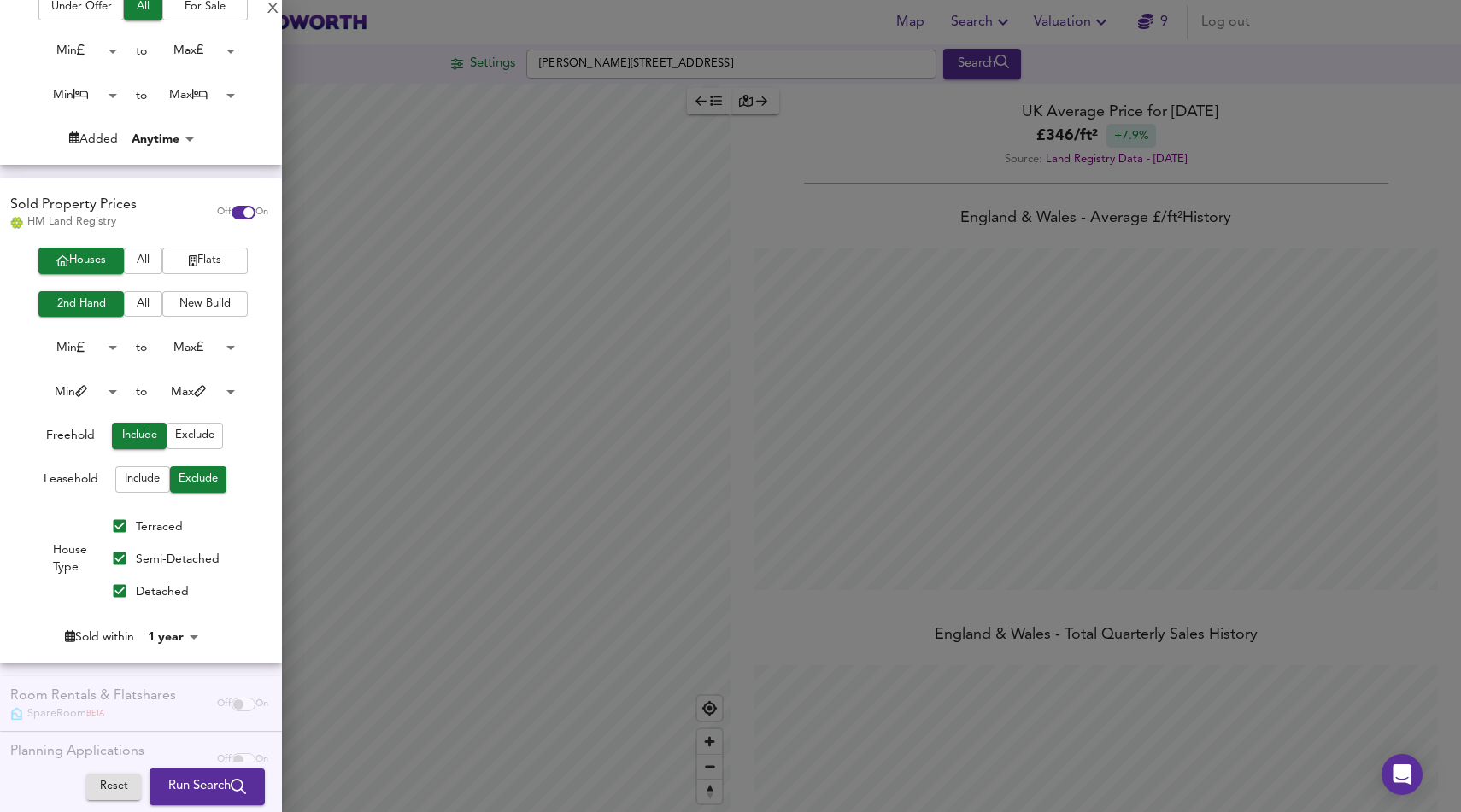
click at [184, 781] on span "Run Search" at bounding box center [207, 788] width 78 height 22
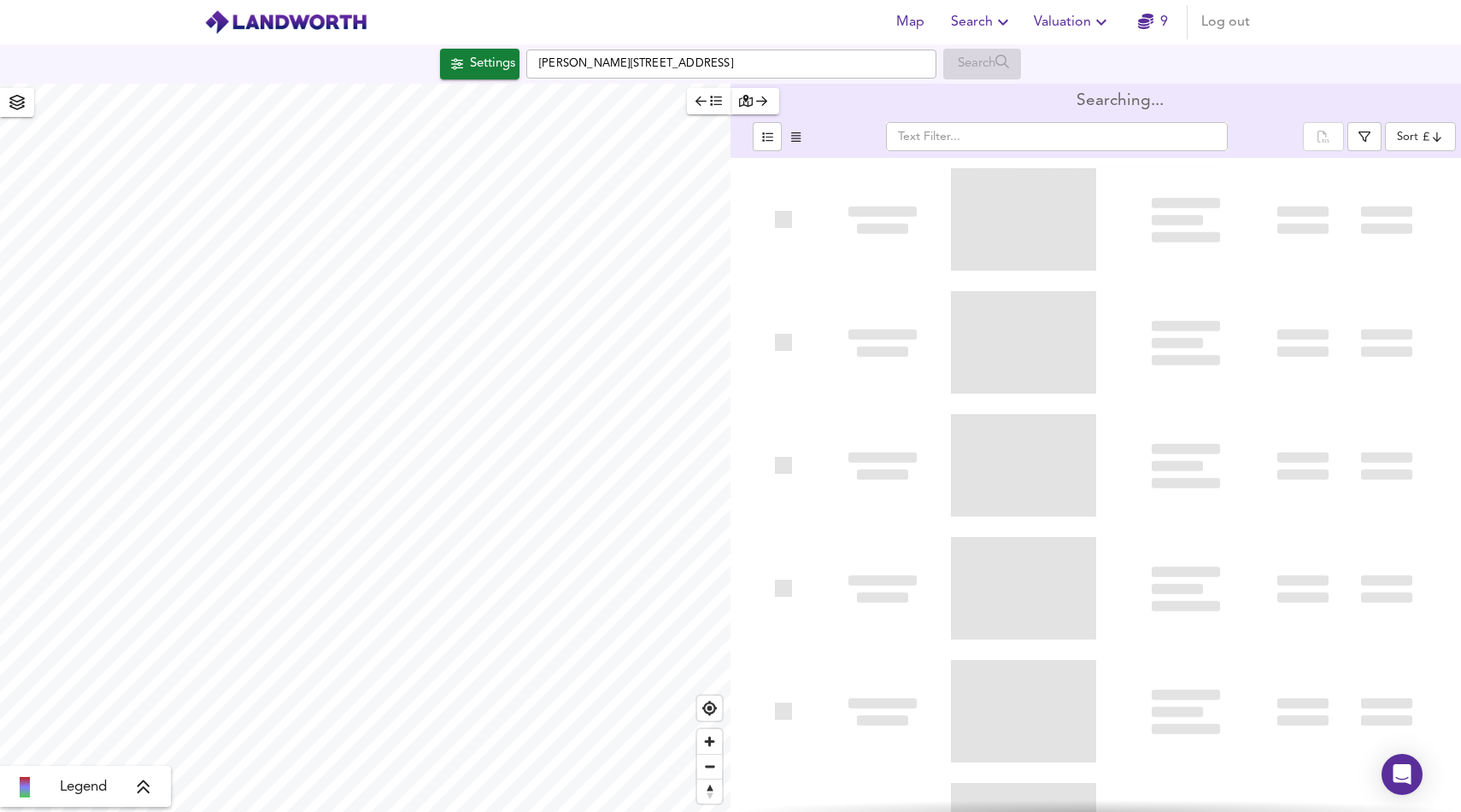
type input "bestdeal"
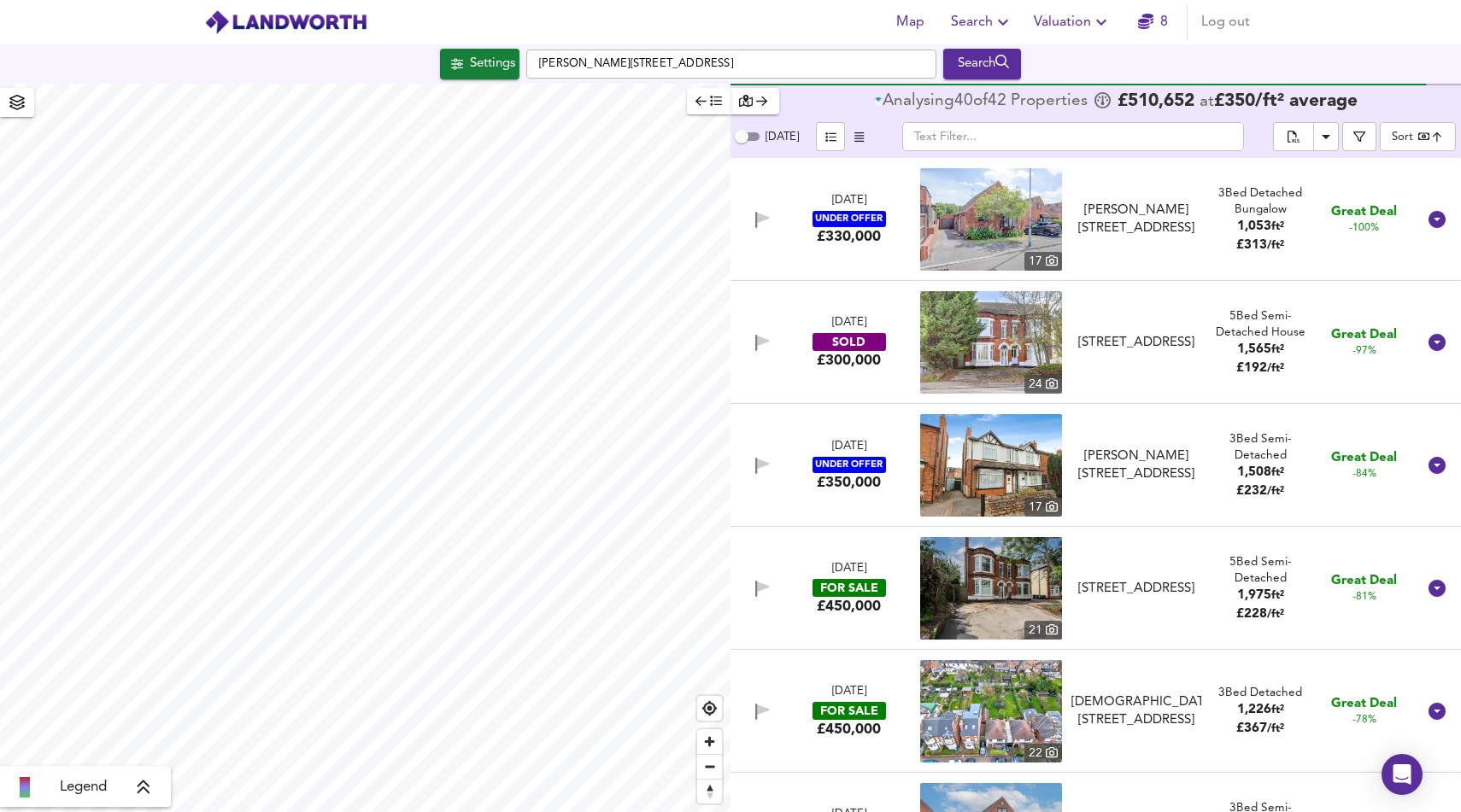
click at [1351, 225] on span "-100%" at bounding box center [1364, 229] width 30 height 15
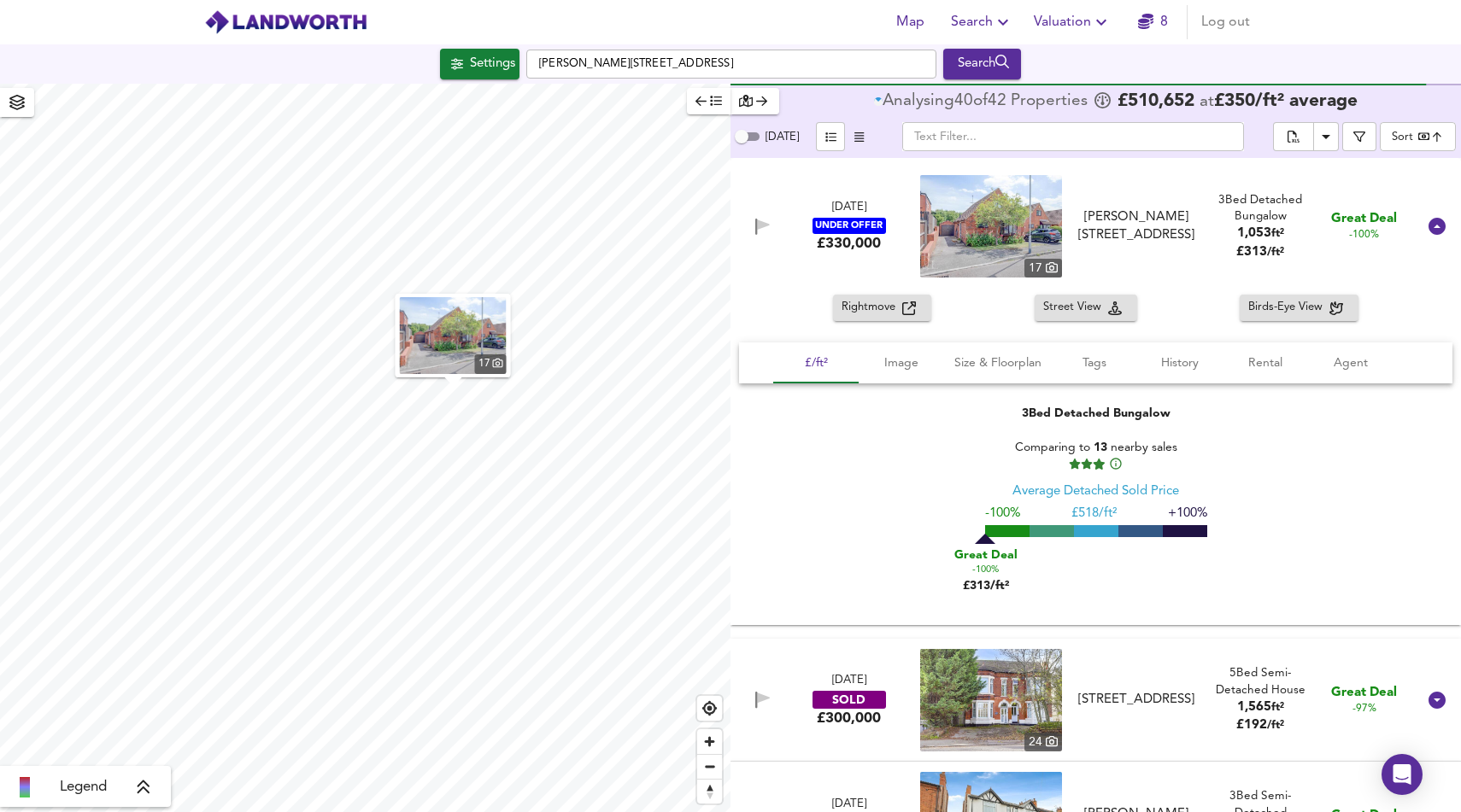
click at [1351, 225] on span "Great Deal" at bounding box center [1364, 219] width 66 height 18
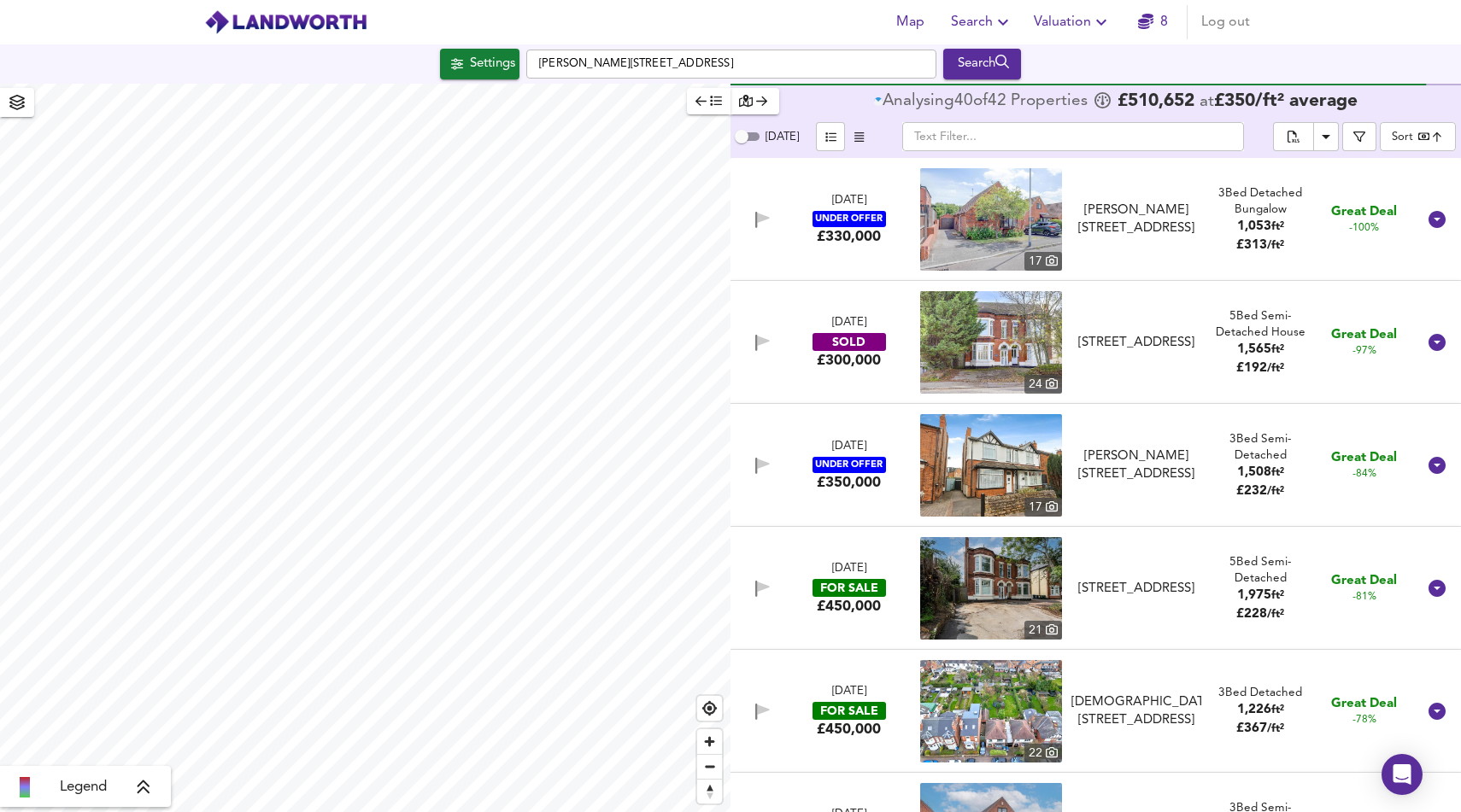
click at [1351, 225] on span "-100%" at bounding box center [1364, 229] width 30 height 15
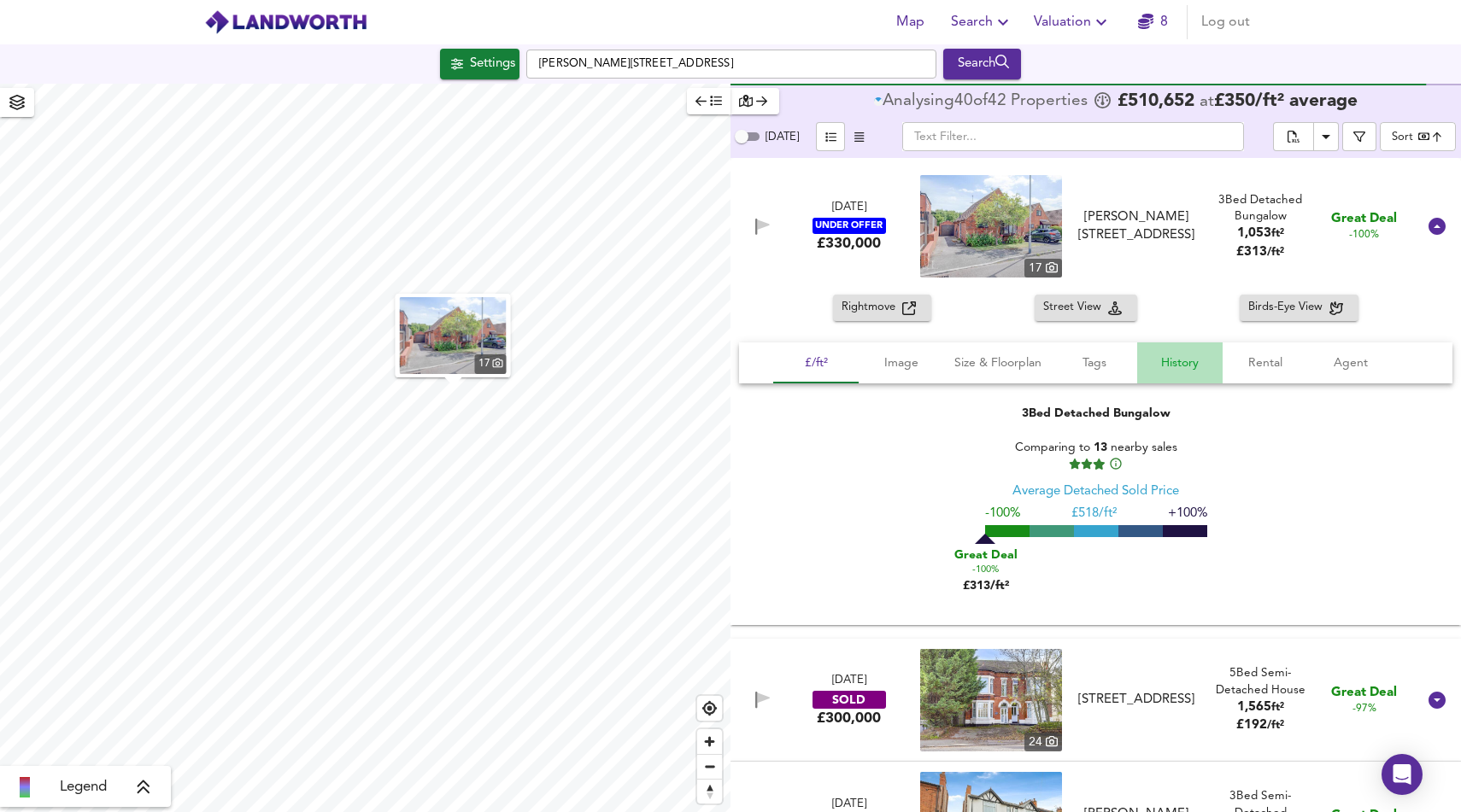
click at [1186, 369] on span "History" at bounding box center [1180, 363] width 65 height 21
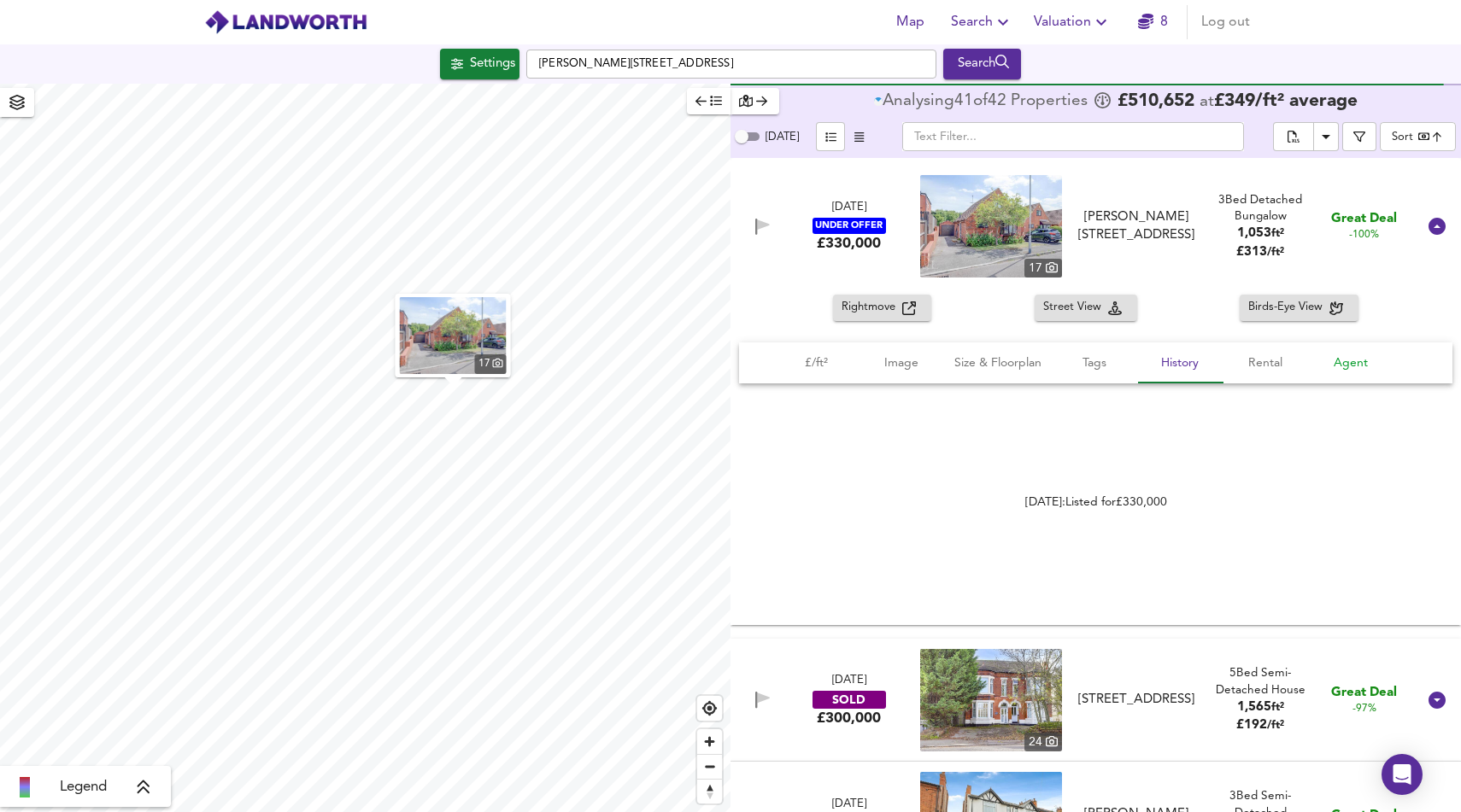
click at [1358, 369] on span "Agent" at bounding box center [1351, 363] width 65 height 21
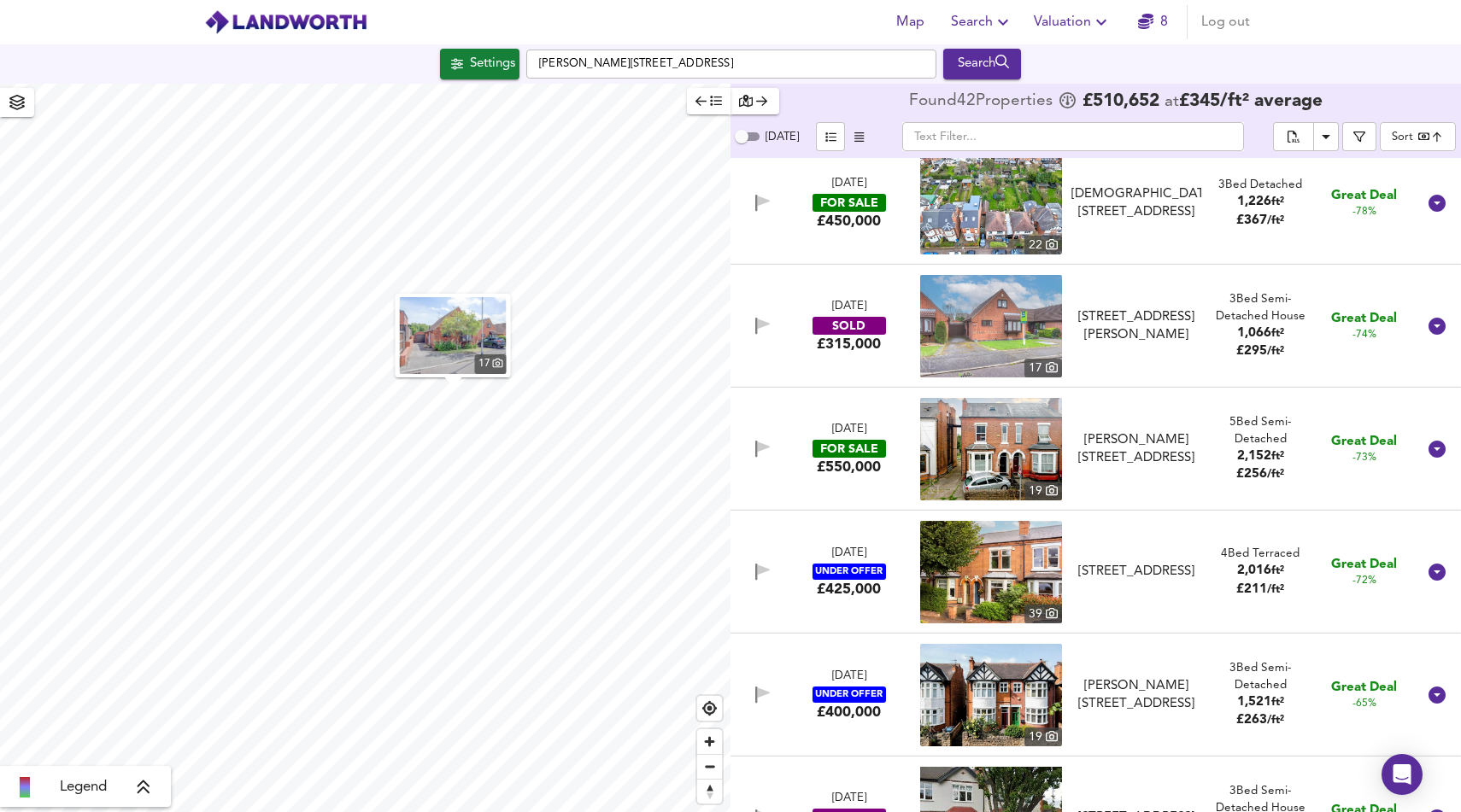
scroll to position [1003, 0]
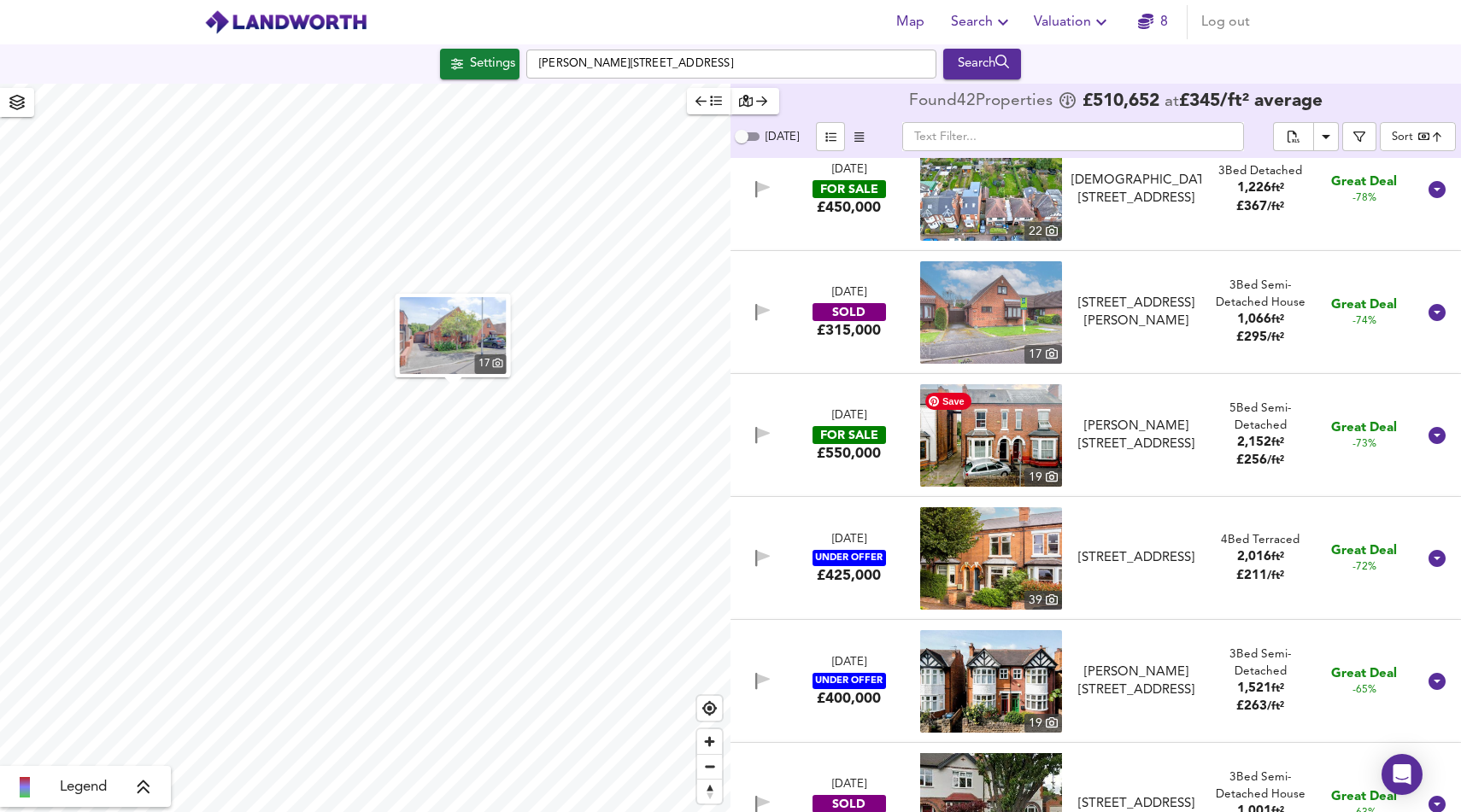
click at [1020, 444] on img at bounding box center [991, 435] width 142 height 103
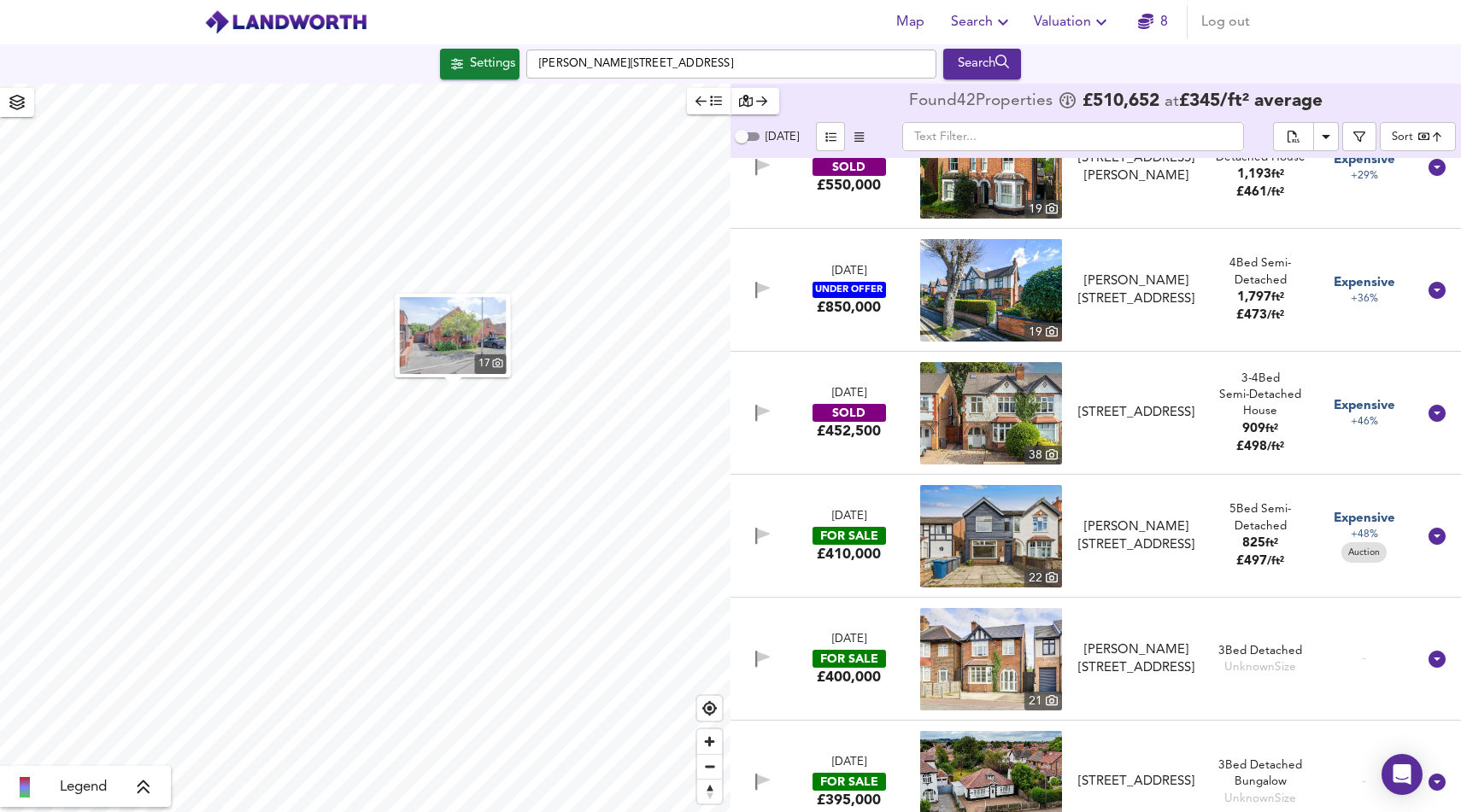
scroll to position [3982, 0]
